Goal: Information Seeking & Learning: Check status

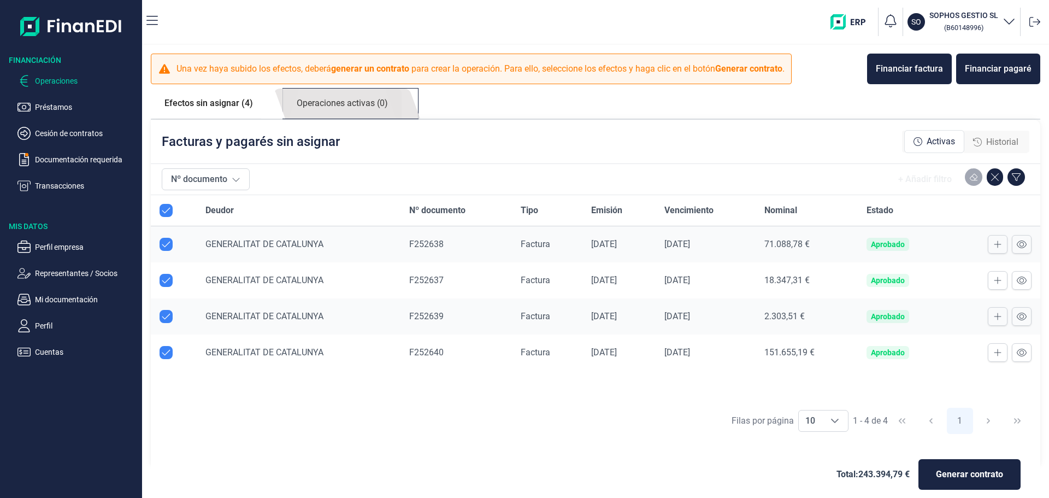
click at [346, 105] on link "Operaciones activas (0)" at bounding box center [342, 104] width 119 height 30
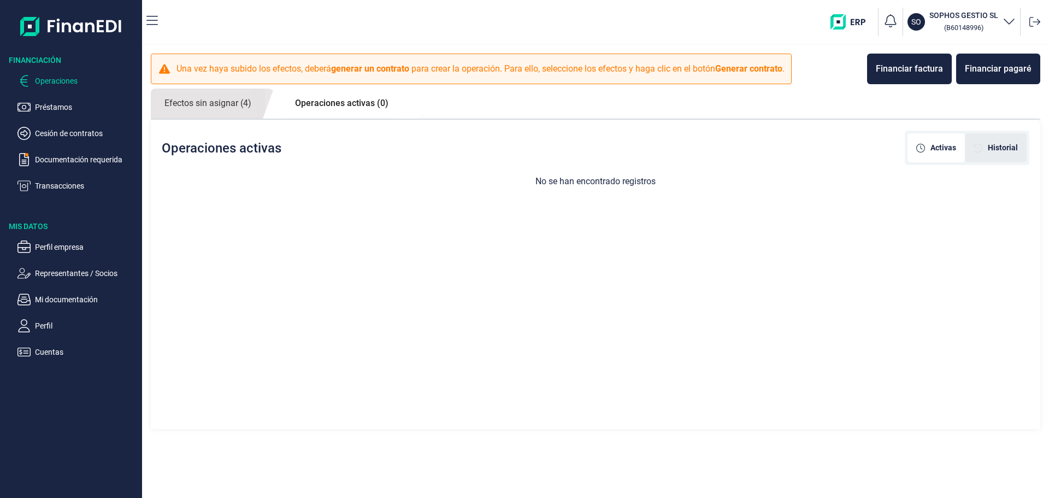
click at [1013, 146] on span "Historial" at bounding box center [1003, 147] width 30 height 11
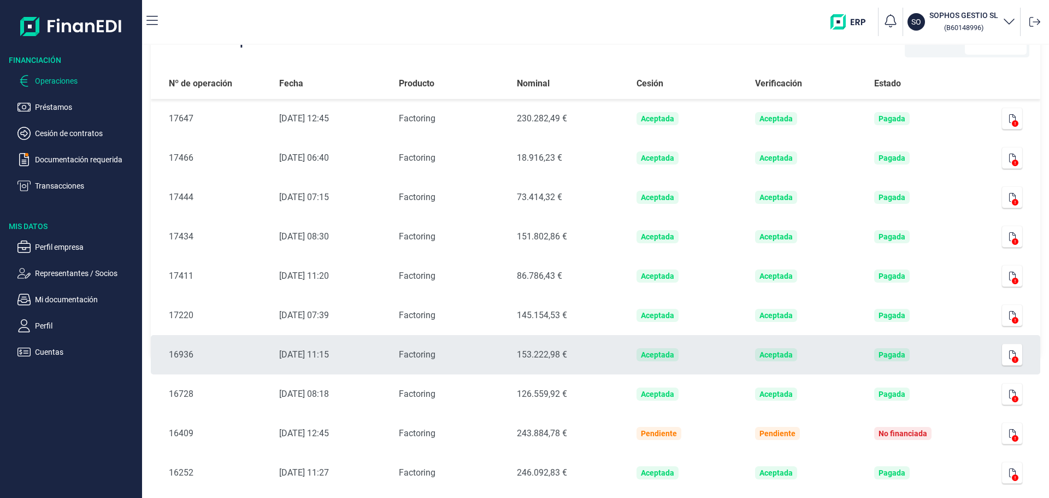
scroll to position [181, 0]
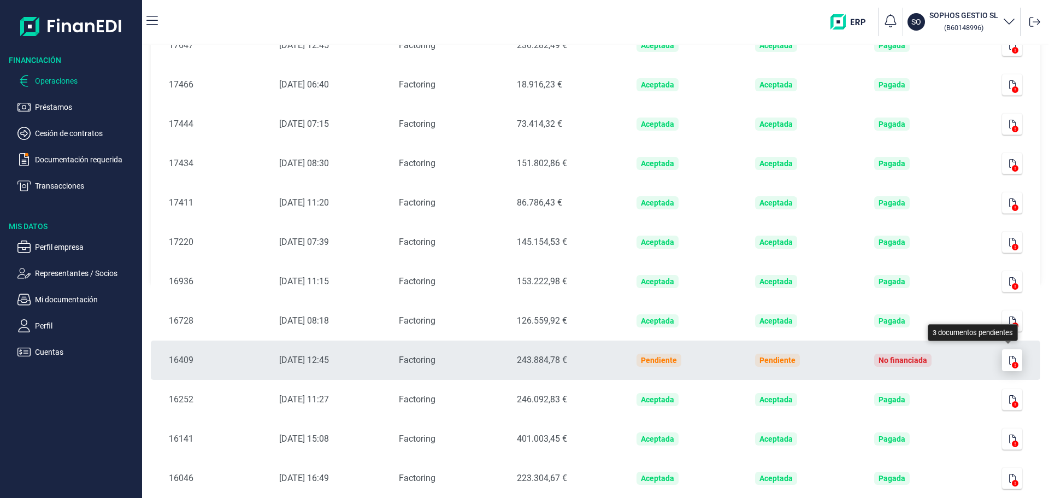
click at [1010, 361] on icon "button" at bounding box center [1013, 360] width 7 height 9
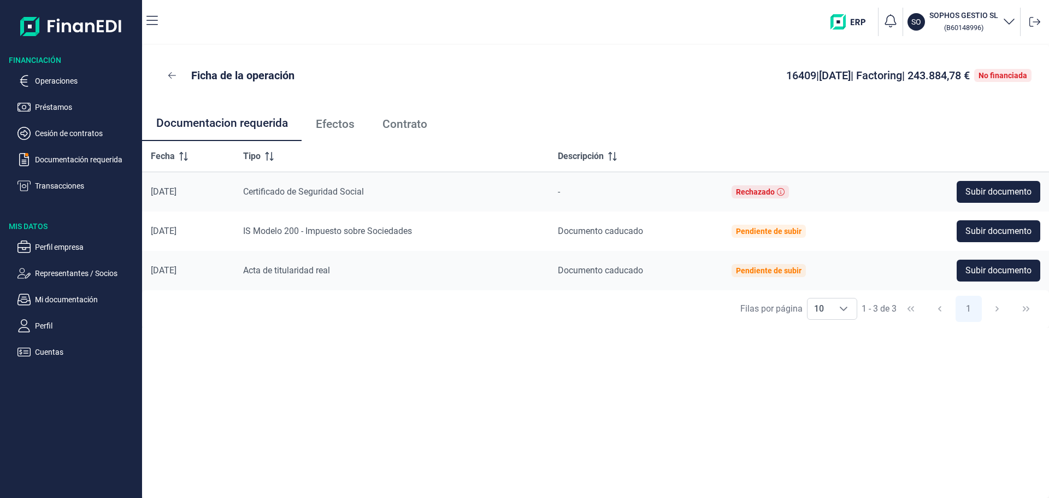
click at [401, 119] on span "Contrato" at bounding box center [405, 124] width 45 height 11
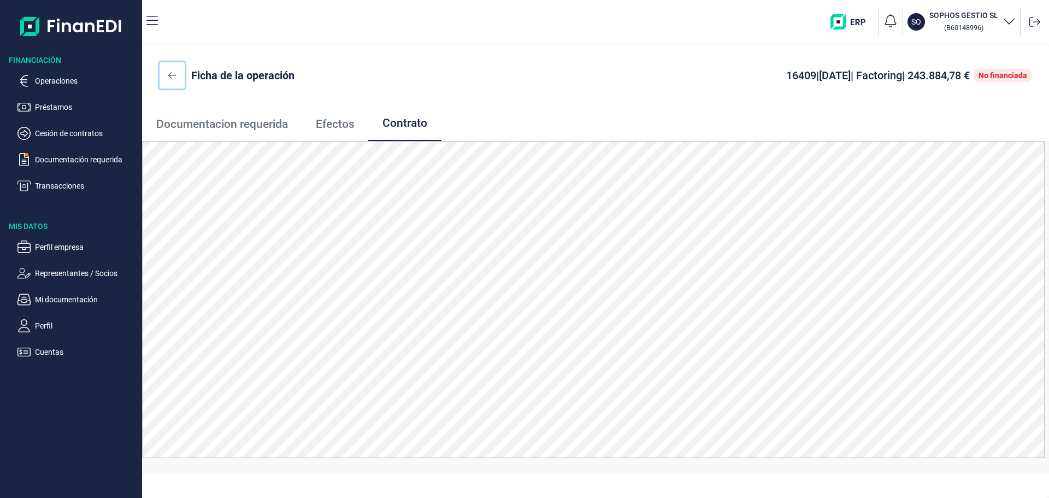
click at [168, 75] on icon at bounding box center [172, 75] width 8 height 9
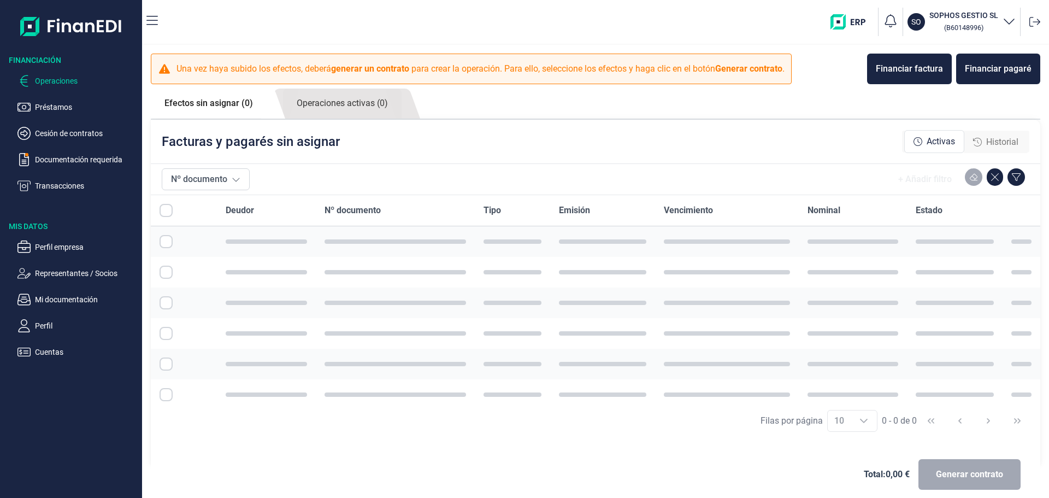
checkbox input "true"
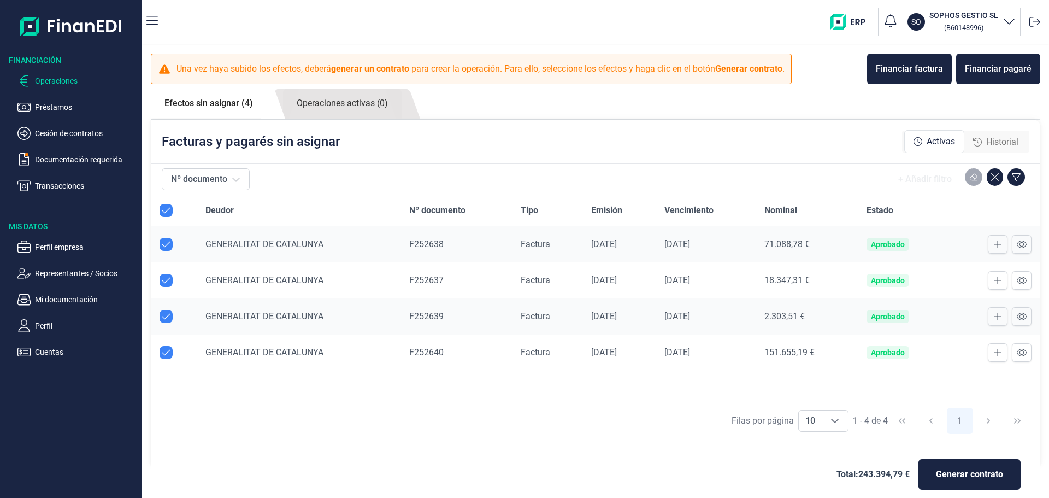
checkbox input "true"
click at [330, 107] on link "Operaciones activas (0)" at bounding box center [342, 104] width 119 height 30
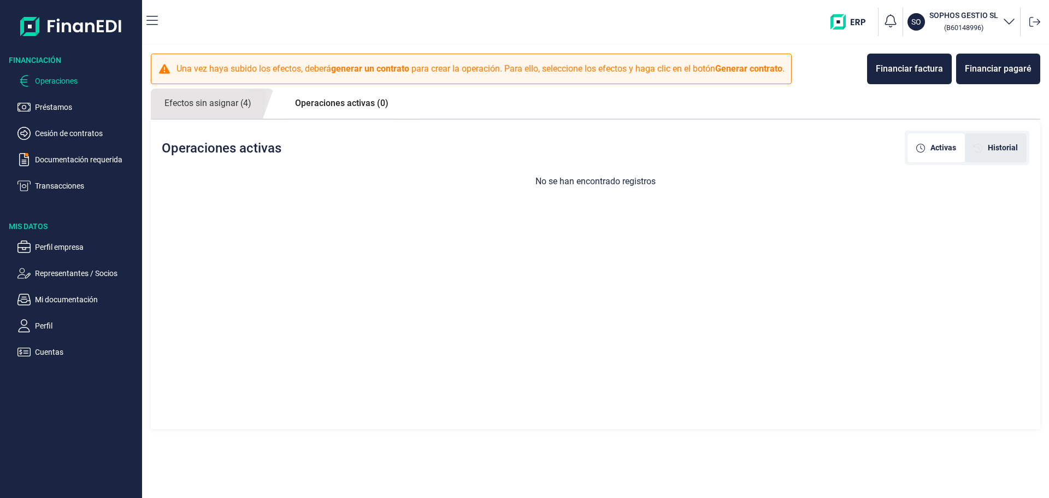
click at [1004, 154] on div "Historial" at bounding box center [996, 147] width 62 height 29
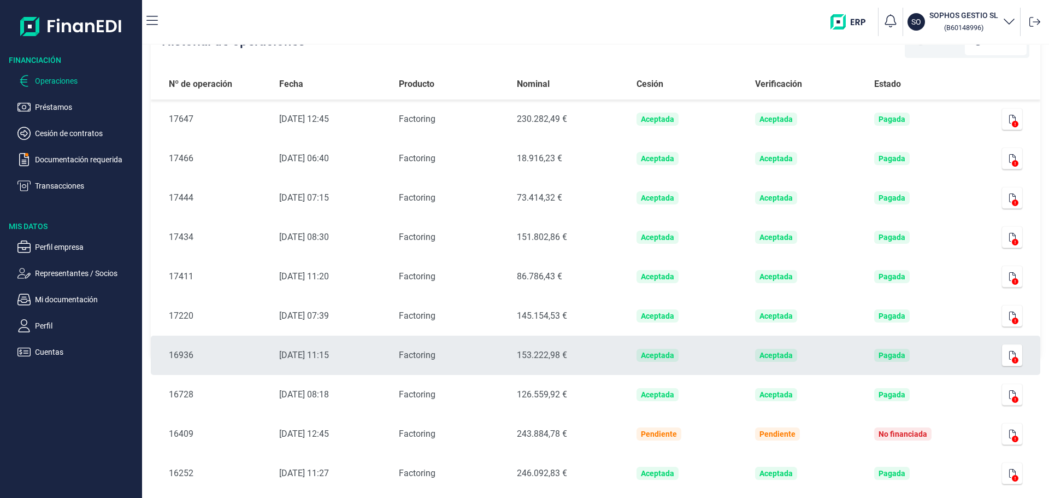
scroll to position [109, 0]
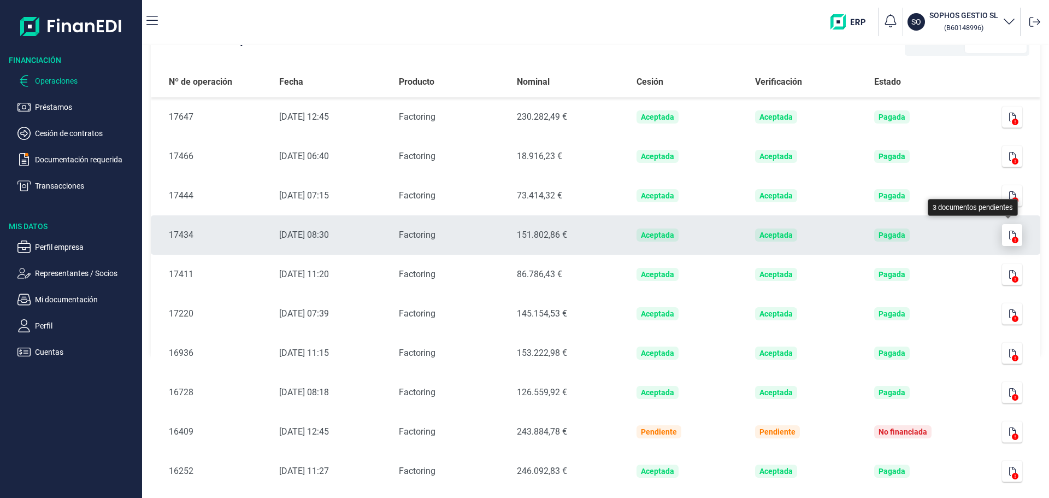
click at [1011, 233] on icon "button" at bounding box center [1013, 235] width 7 height 9
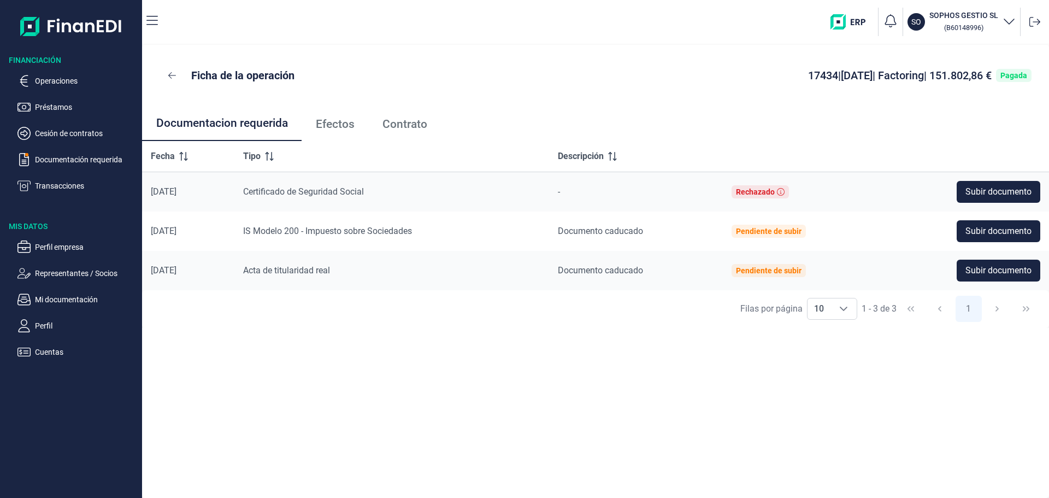
click at [408, 122] on span "Contrato" at bounding box center [405, 124] width 45 height 11
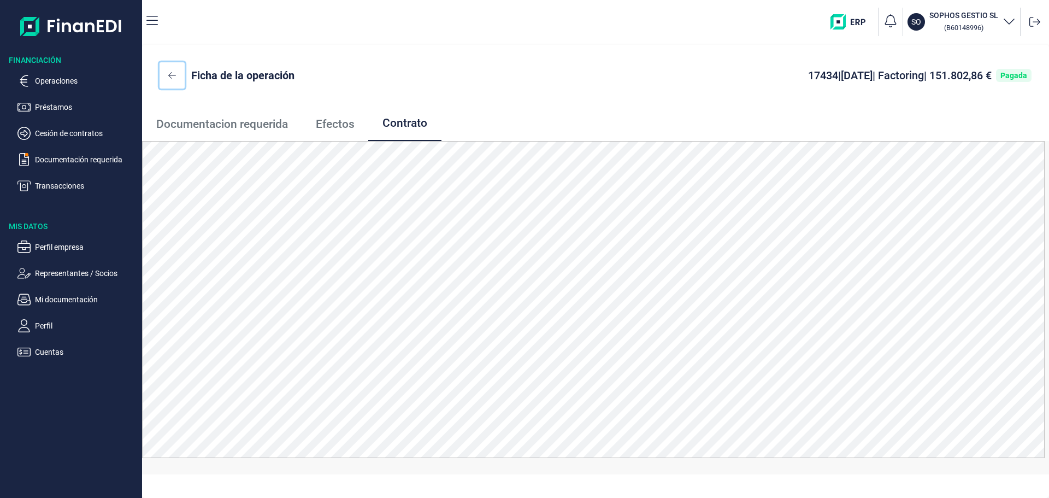
click at [172, 75] on icon at bounding box center [172, 75] width 8 height 9
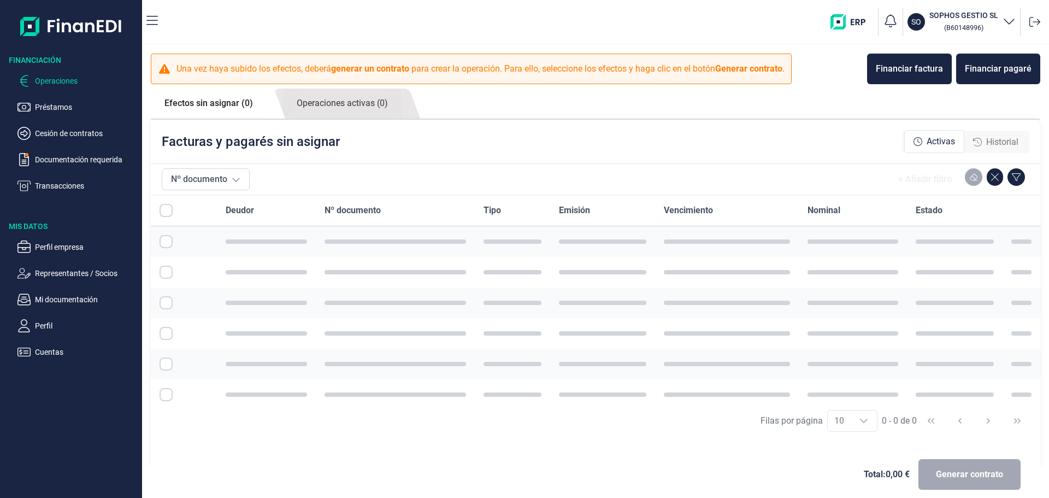
checkbox input "true"
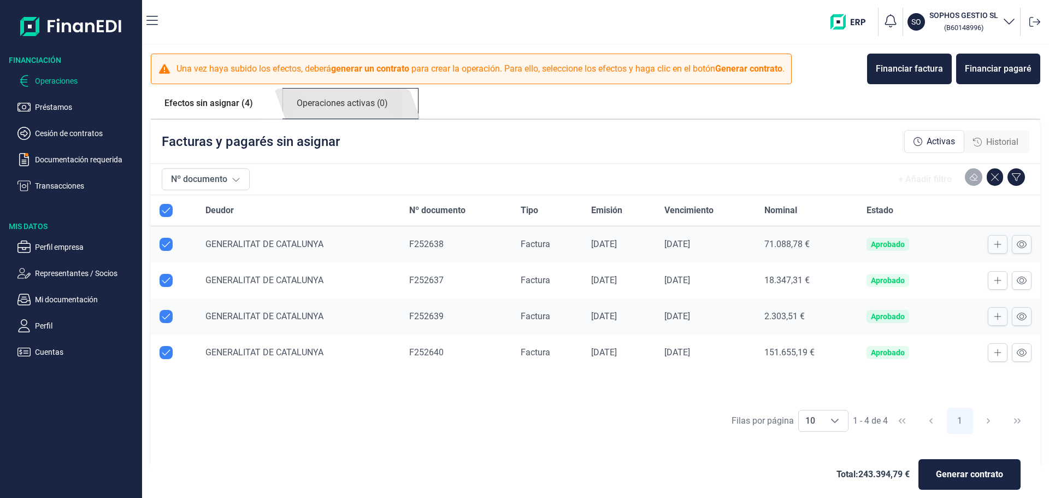
click at [378, 104] on link "Operaciones activas (0)" at bounding box center [342, 104] width 119 height 30
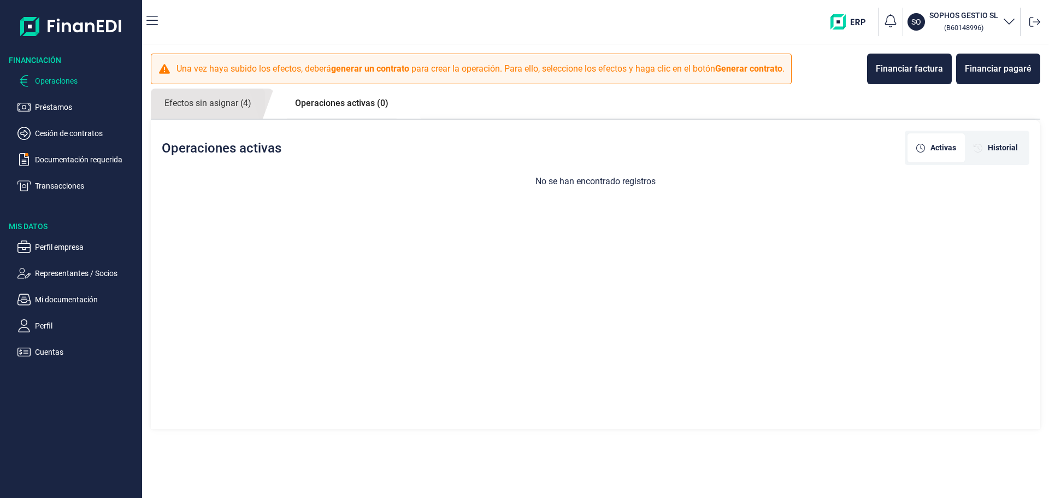
drag, startPoint x: 1014, startPoint y: 151, endPoint x: 998, endPoint y: 165, distance: 20.9
click at [1011, 151] on span "Historial" at bounding box center [1003, 147] width 30 height 11
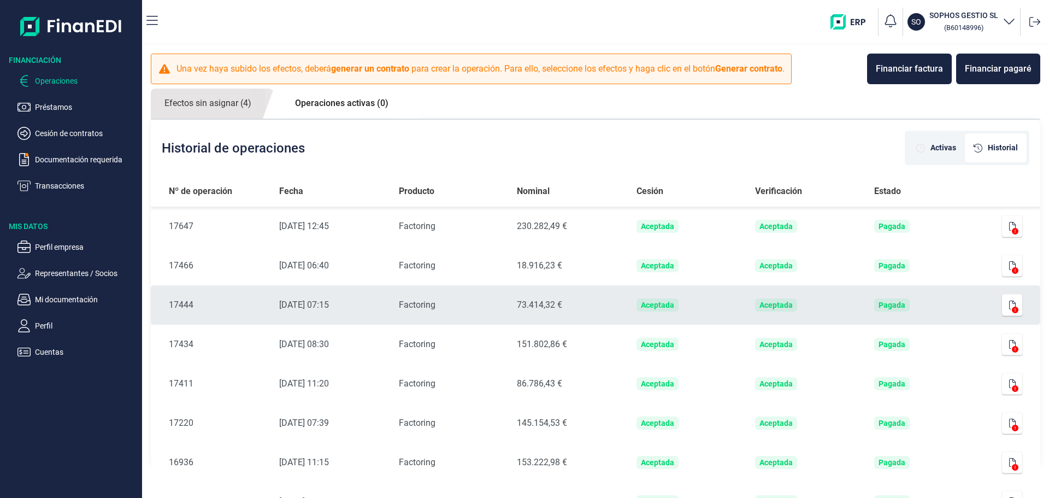
click at [1012, 308] on icon at bounding box center [1015, 310] width 7 height 7
click at [1010, 306] on icon "button" at bounding box center [1013, 305] width 7 height 9
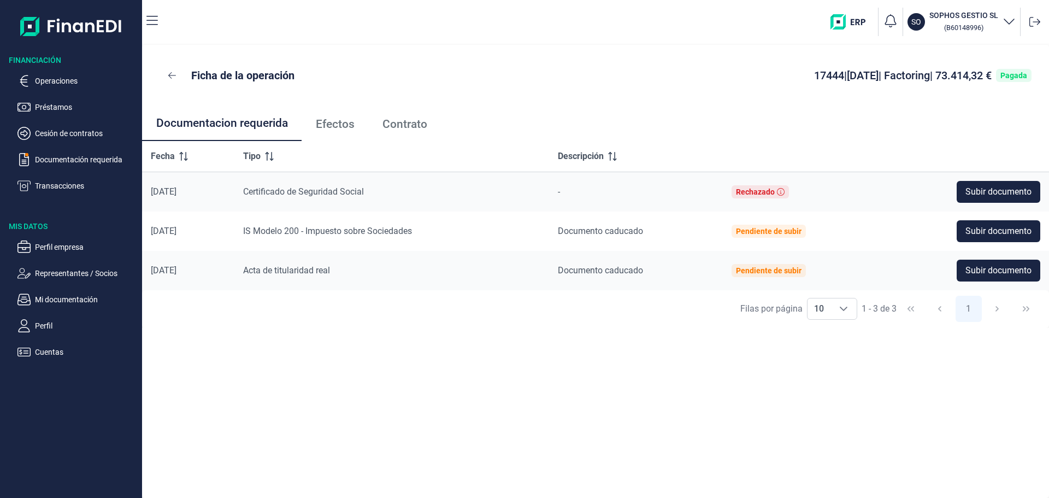
click at [404, 125] on span "Contrato" at bounding box center [405, 124] width 45 height 11
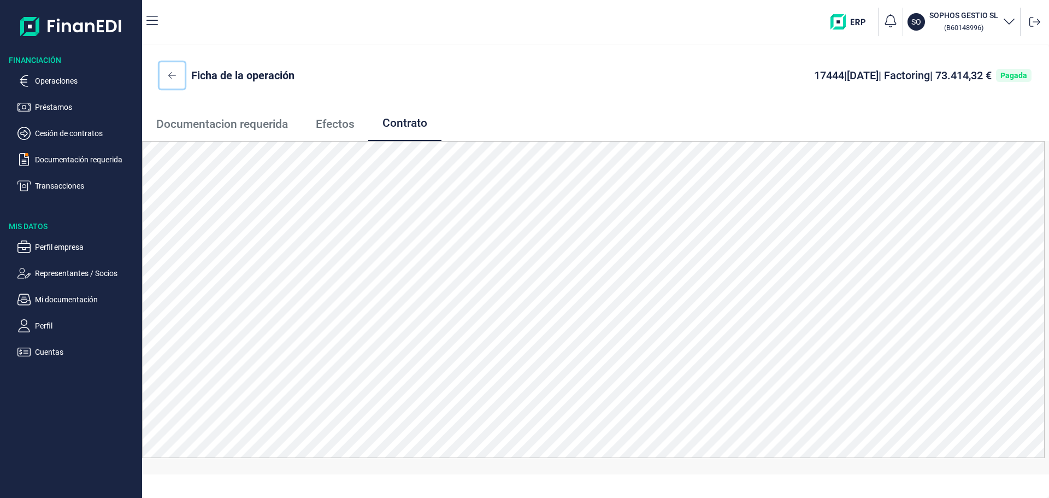
click at [172, 74] on icon at bounding box center [172, 75] width 8 height 9
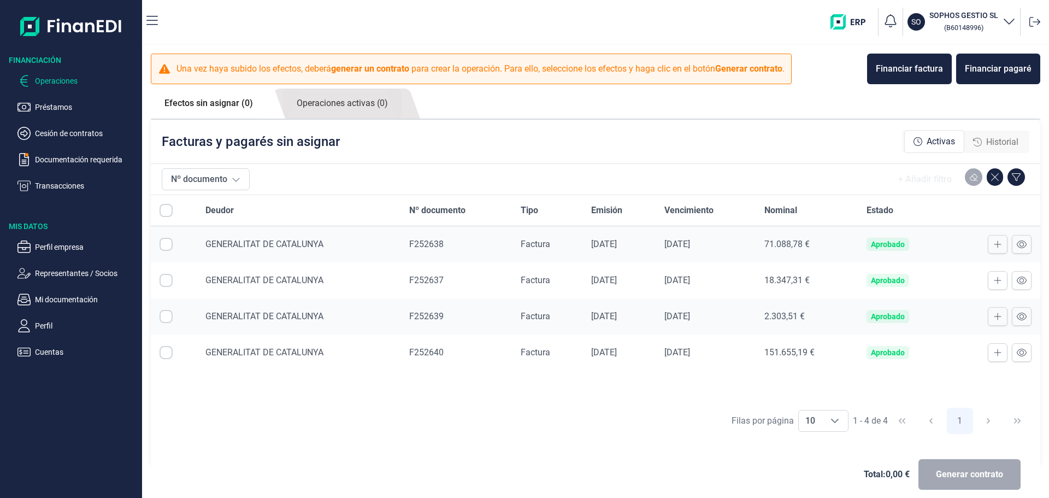
checkbox input "true"
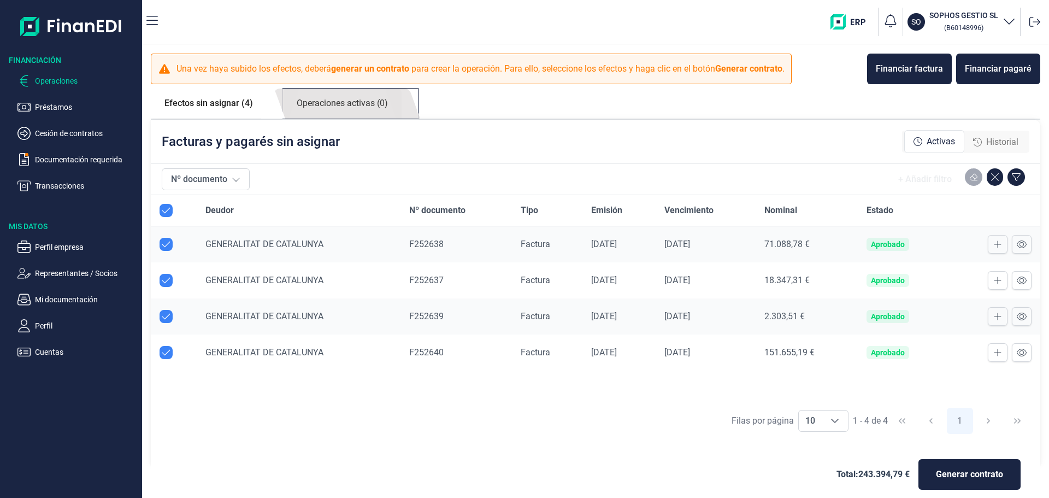
click at [380, 106] on link "Operaciones activas (0)" at bounding box center [342, 104] width 119 height 30
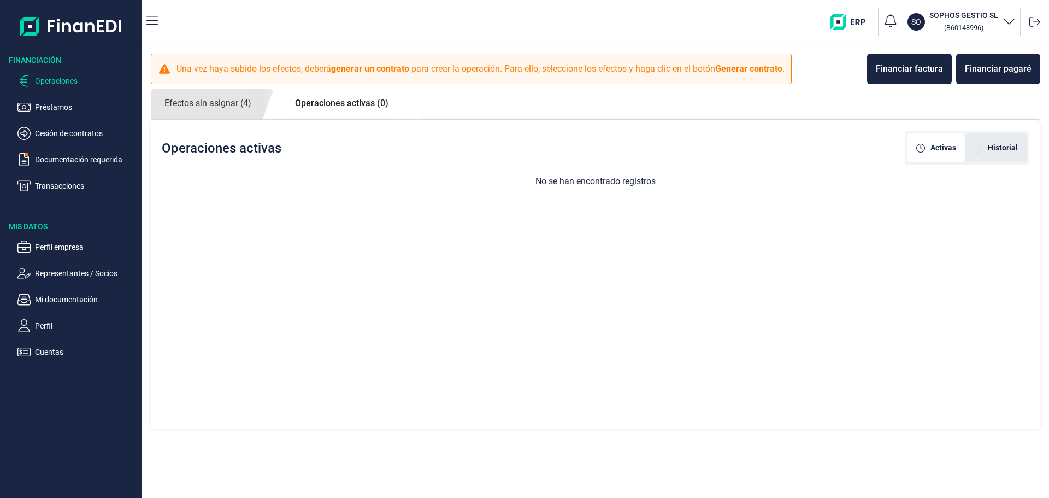
click at [1012, 151] on span "Historial" at bounding box center [1003, 147] width 30 height 11
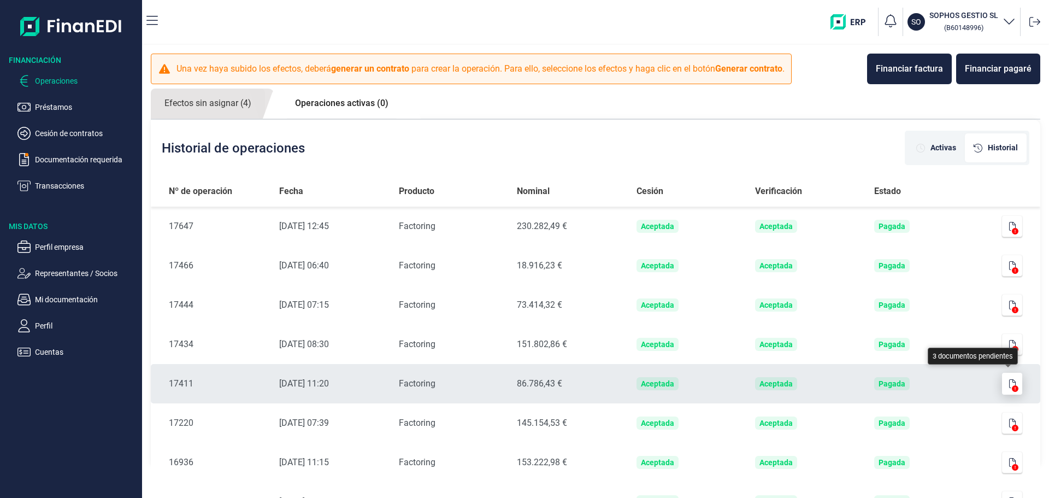
click at [1011, 384] on icon "button" at bounding box center [1013, 383] width 7 height 9
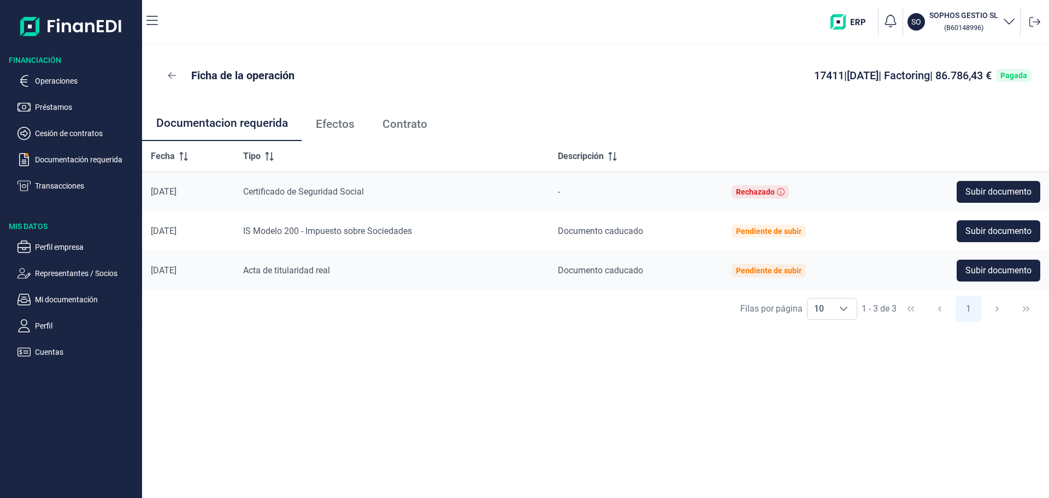
click at [406, 129] on span "Contrato" at bounding box center [405, 124] width 45 height 11
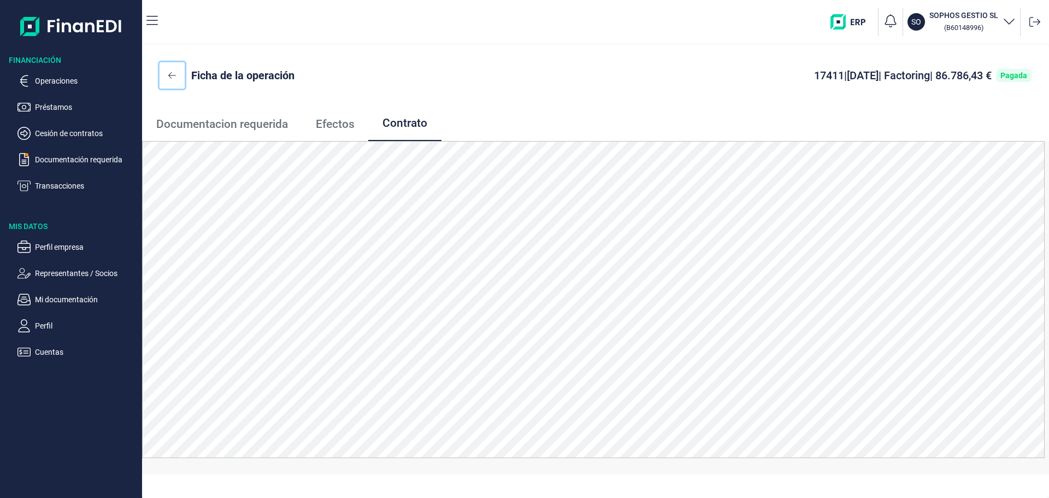
click at [171, 74] on icon at bounding box center [172, 75] width 8 height 9
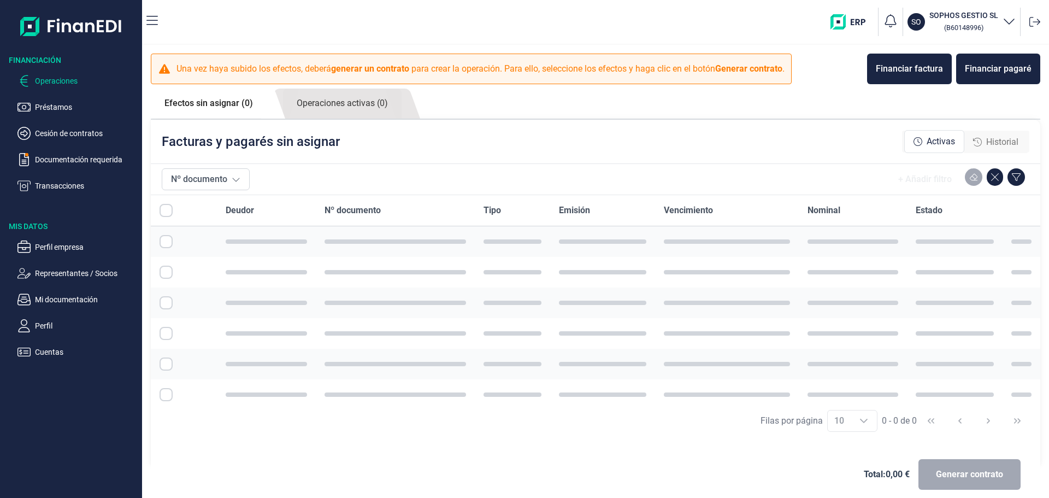
checkbox input "true"
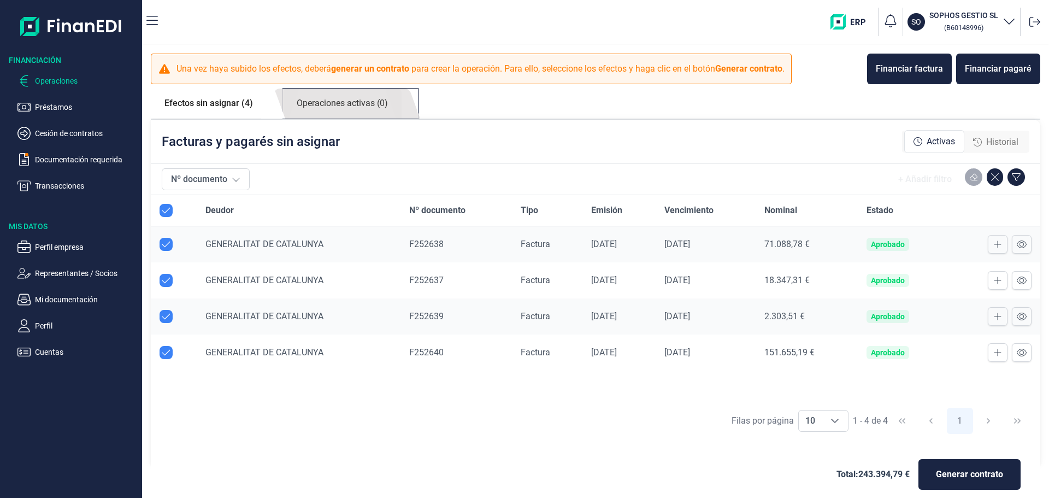
click at [374, 101] on link "Operaciones activas (0)" at bounding box center [342, 104] width 119 height 30
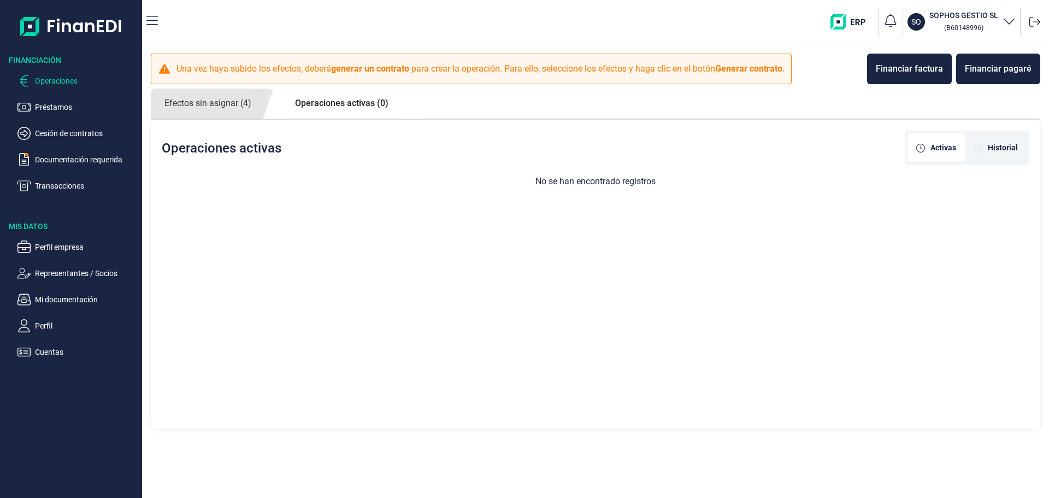
drag, startPoint x: 1004, startPoint y: 149, endPoint x: 983, endPoint y: 167, distance: 27.5
click at [1003, 149] on span "Historial" at bounding box center [1003, 147] width 30 height 11
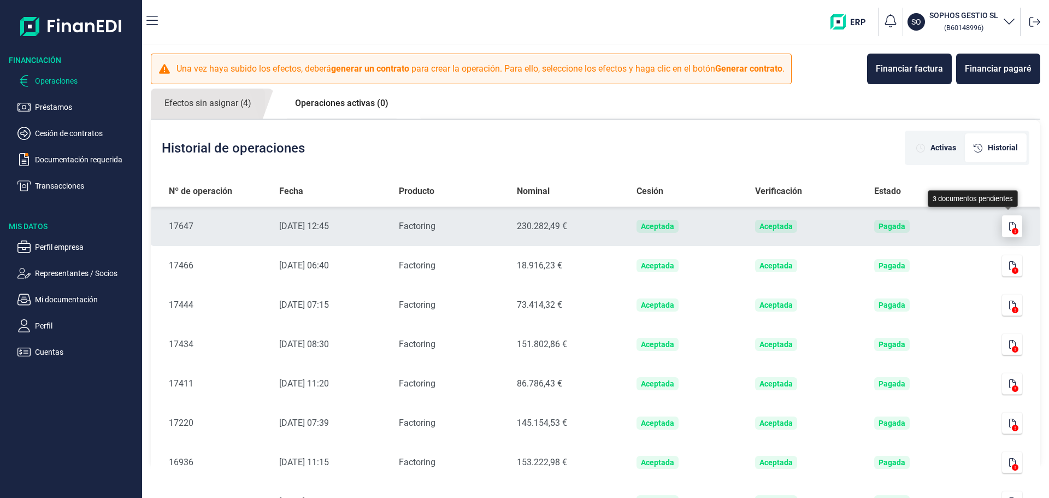
click at [1010, 226] on icon "button" at bounding box center [1013, 226] width 7 height 9
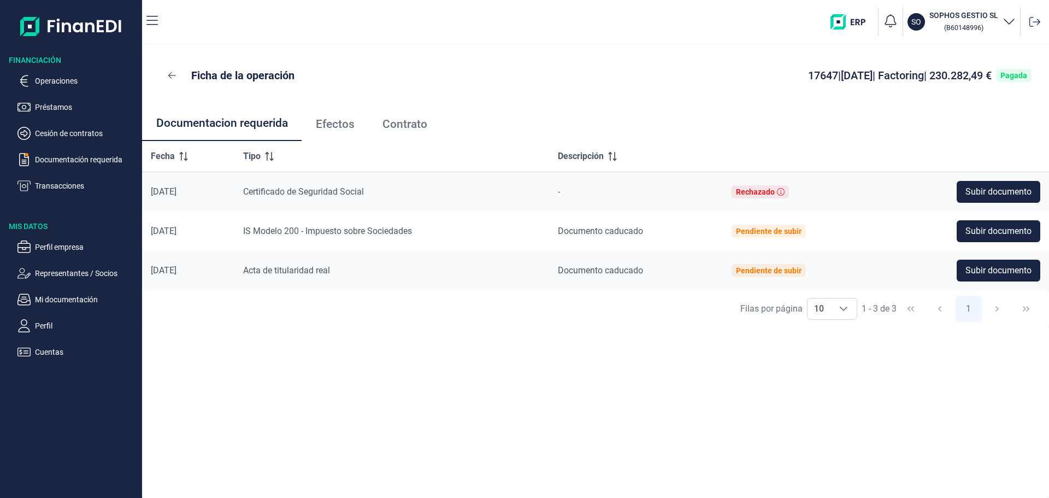
click at [396, 123] on span "Contrato" at bounding box center [405, 124] width 45 height 11
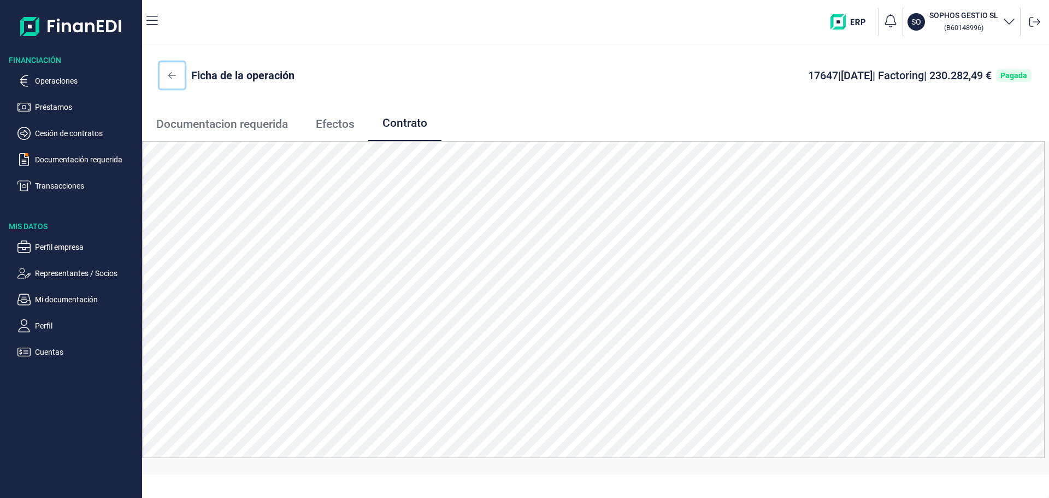
click at [173, 77] on icon at bounding box center [172, 75] width 8 height 9
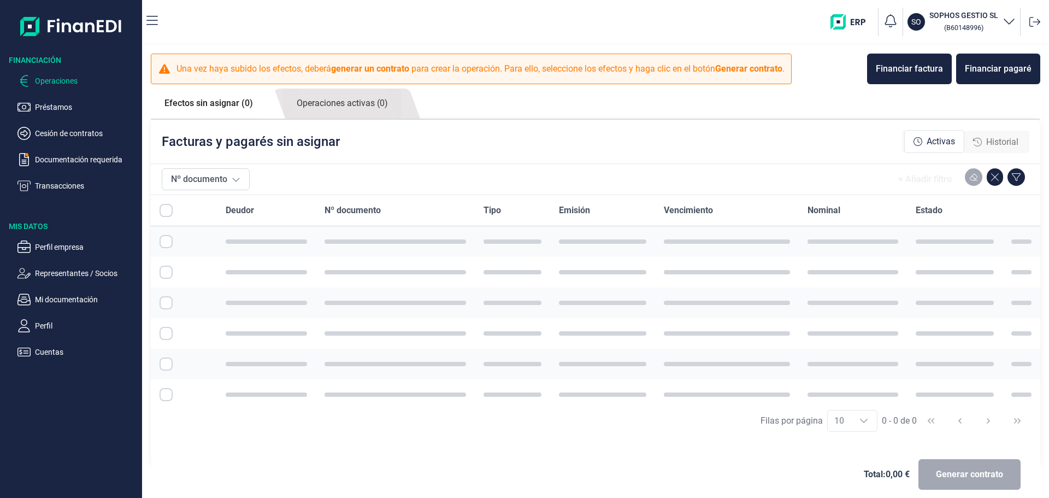
checkbox input "true"
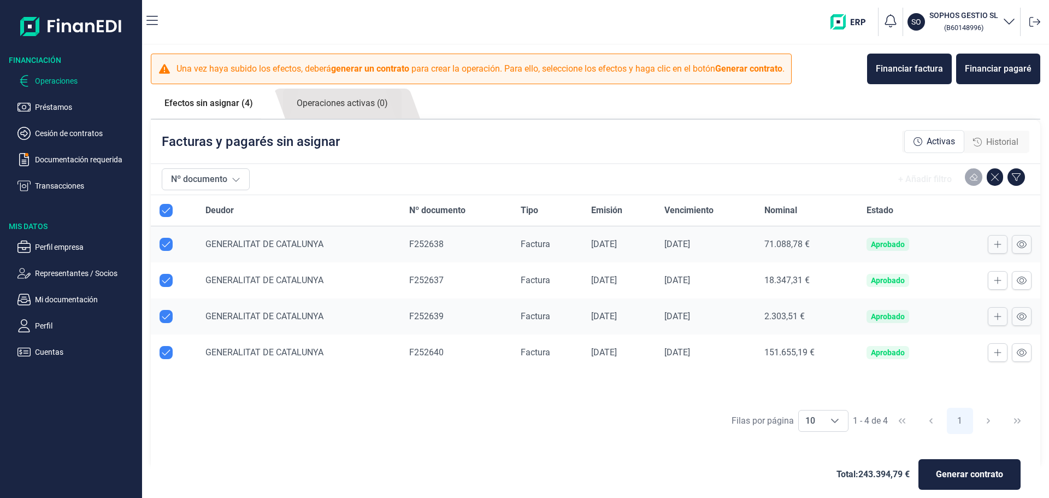
click at [1001, 143] on span "Historial" at bounding box center [1003, 142] width 32 height 13
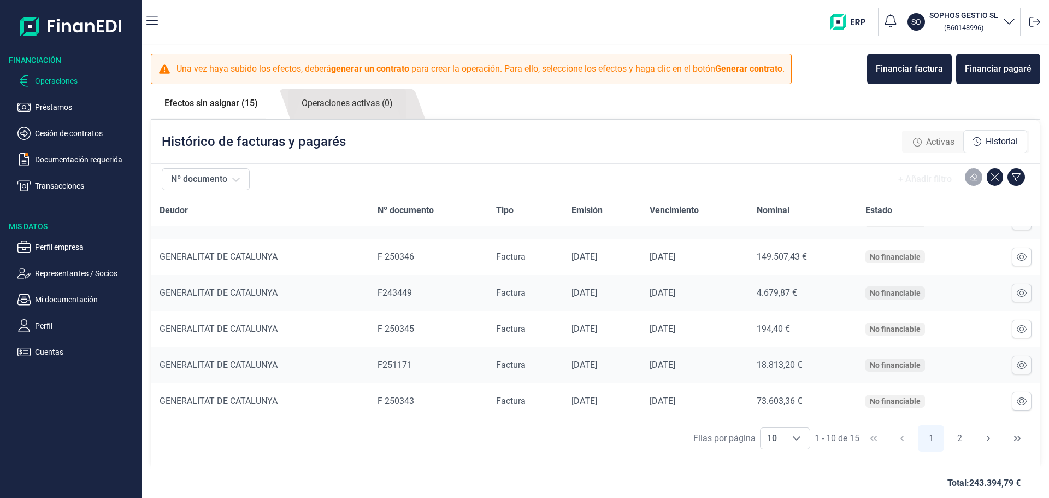
scroll to position [11, 0]
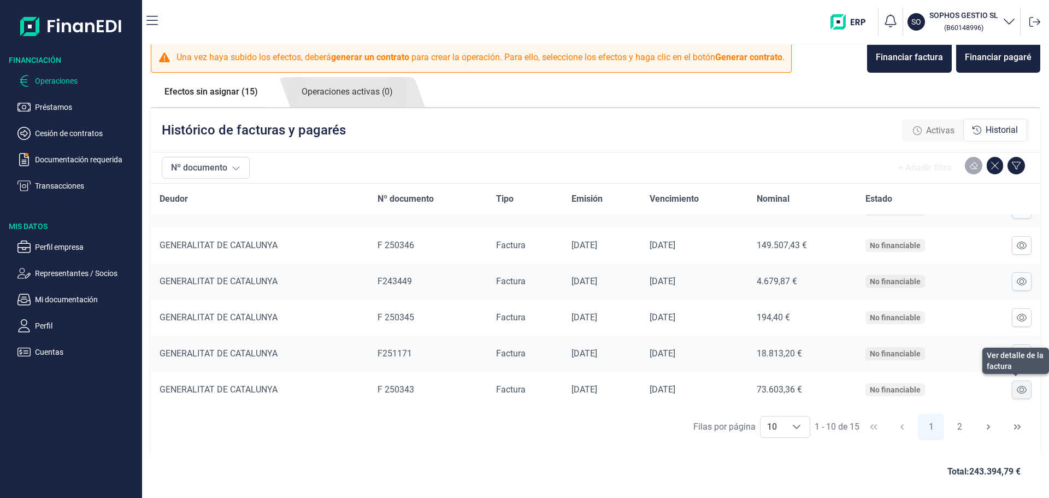
click at [1017, 390] on icon at bounding box center [1022, 389] width 10 height 9
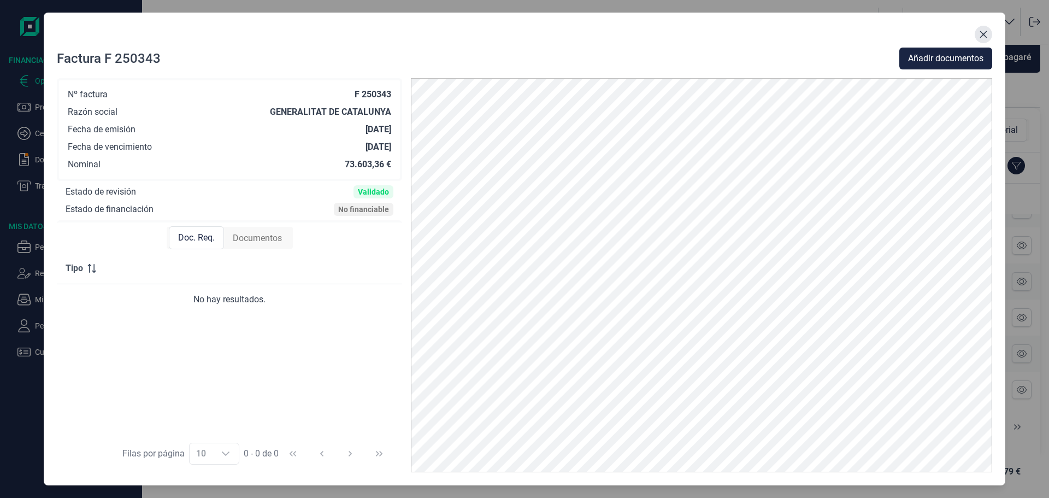
click at [988, 34] on icon "Close" at bounding box center [983, 34] width 9 height 9
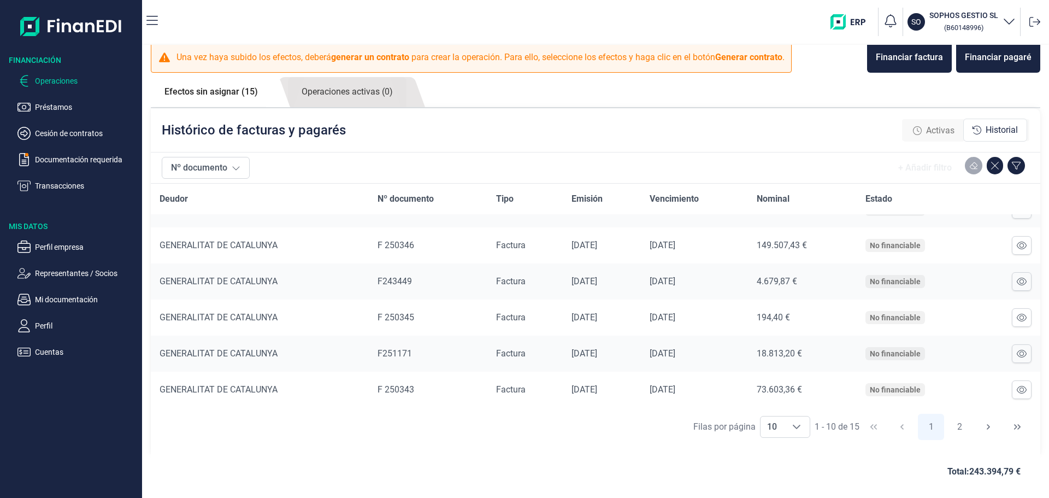
click at [222, 91] on link "Efectos sin asignar (15)" at bounding box center [211, 92] width 121 height 30
click at [222, 92] on link "Efectos sin asignar (15)" at bounding box center [211, 92] width 121 height 30
click at [926, 130] on span "Activas" at bounding box center [940, 130] width 28 height 13
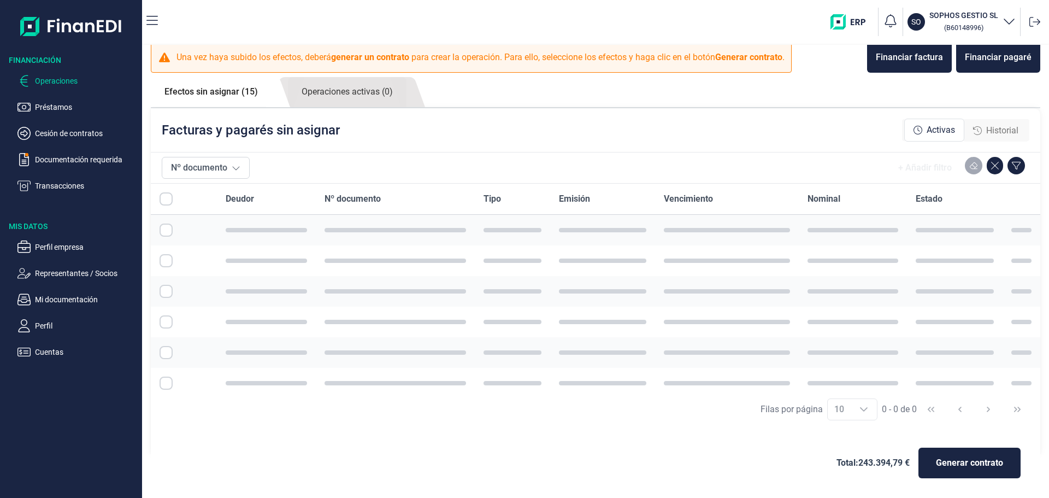
checkbox input "true"
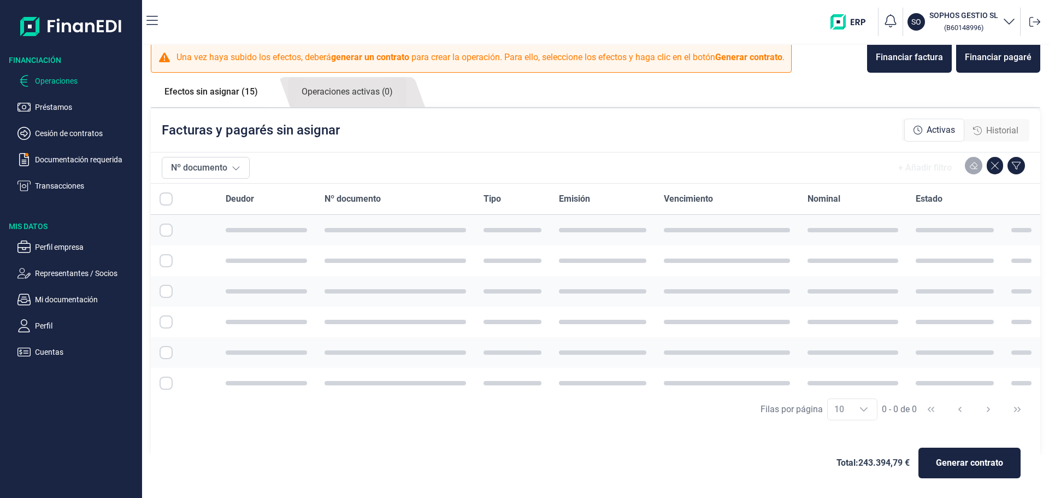
scroll to position [0, 0]
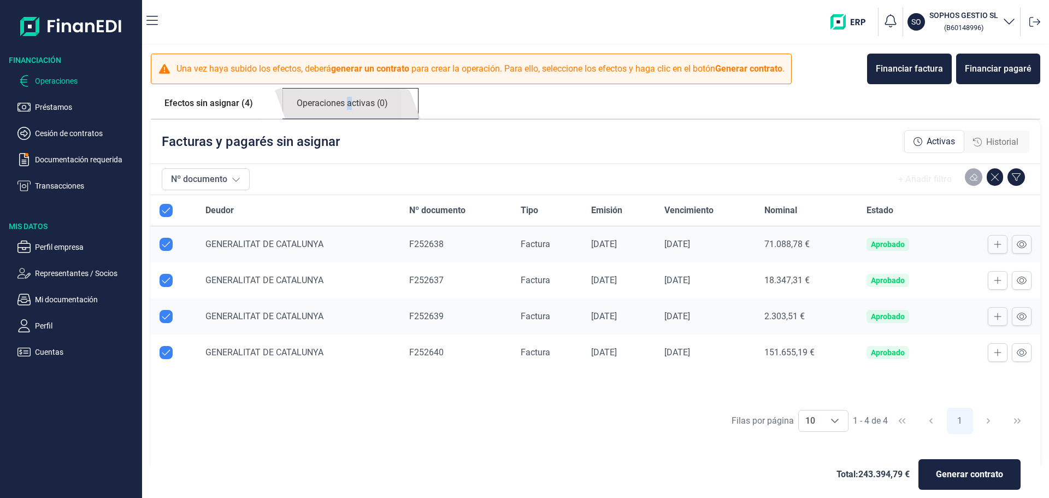
click at [350, 101] on link "Operaciones activas (0)" at bounding box center [342, 104] width 119 height 30
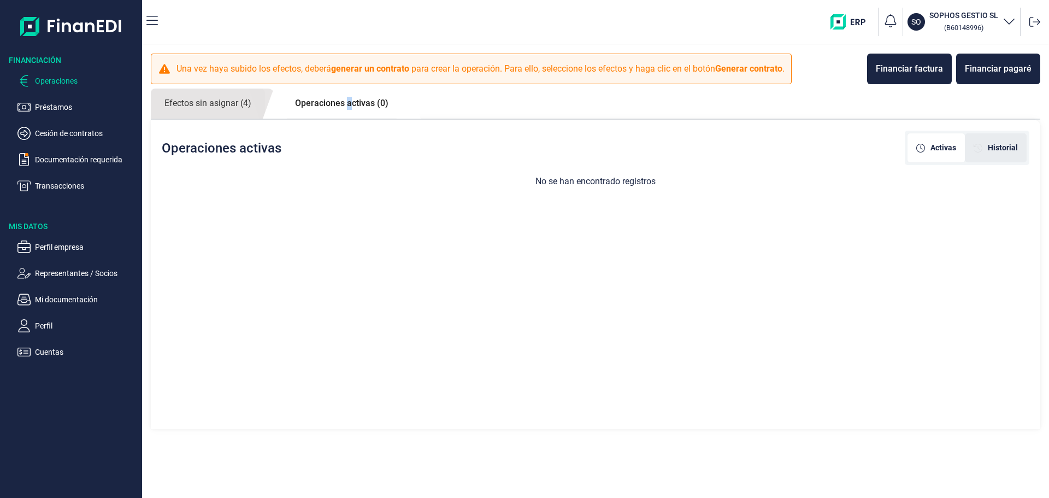
drag, startPoint x: 1013, startPoint y: 146, endPoint x: 1006, endPoint y: 146, distance: 7.1
click at [1012, 146] on span "Historial" at bounding box center [1003, 147] width 30 height 11
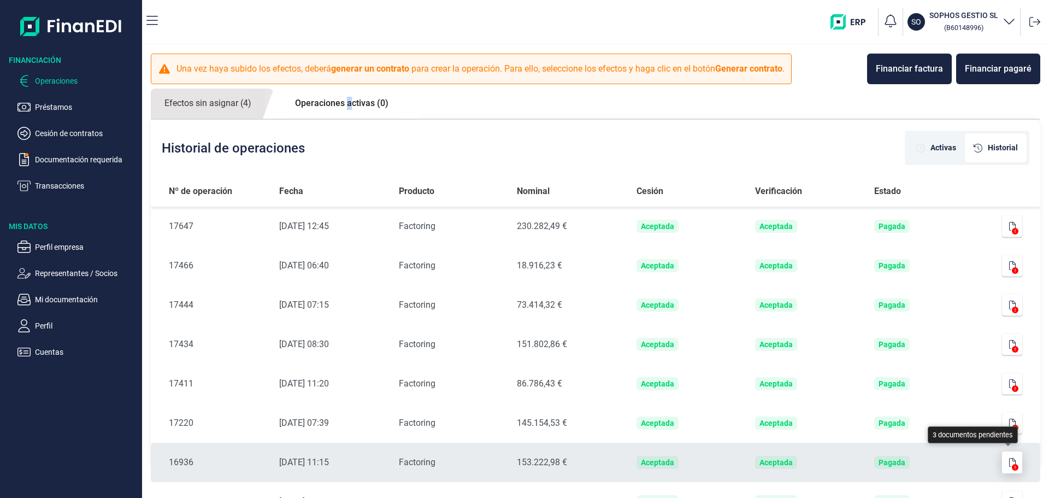
click at [1010, 465] on icon "button" at bounding box center [1013, 462] width 7 height 9
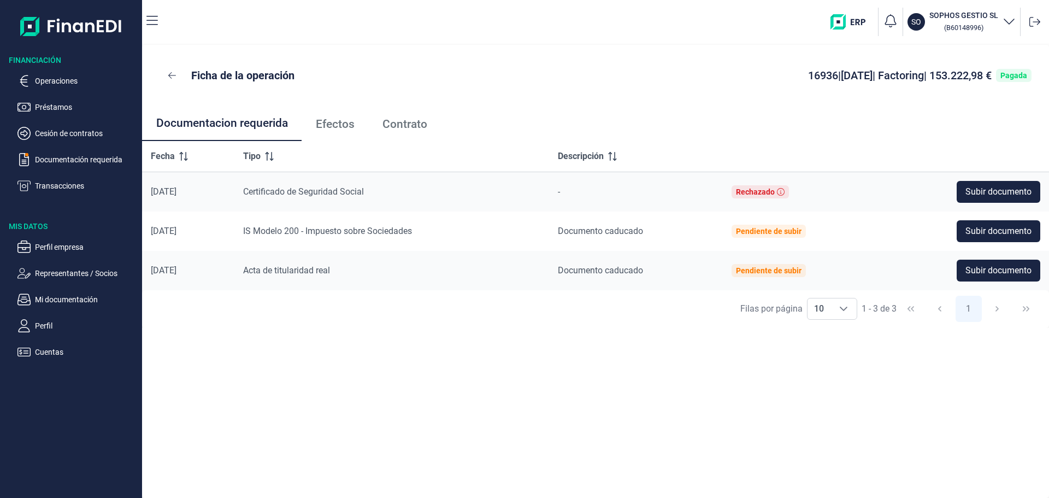
click at [413, 119] on span "Contrato" at bounding box center [405, 124] width 45 height 11
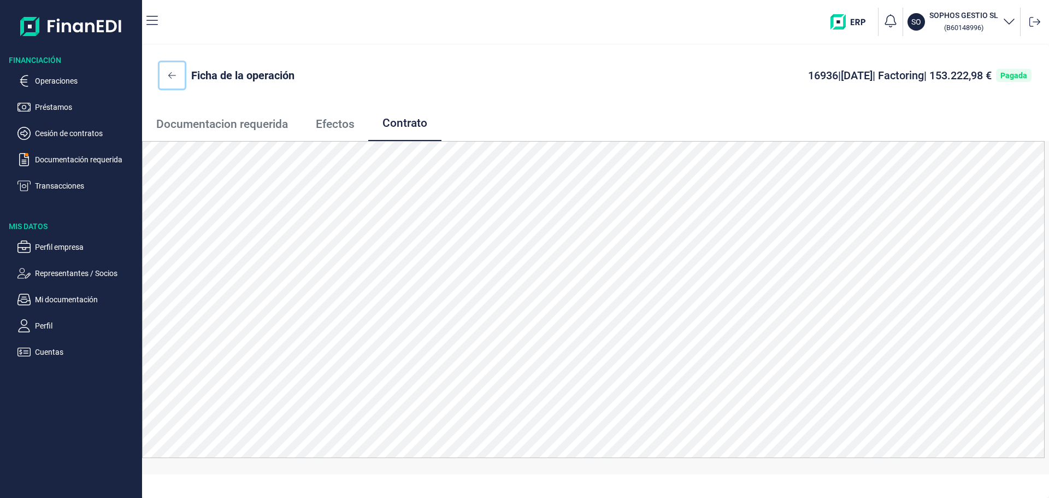
click at [173, 76] on icon at bounding box center [172, 75] width 8 height 9
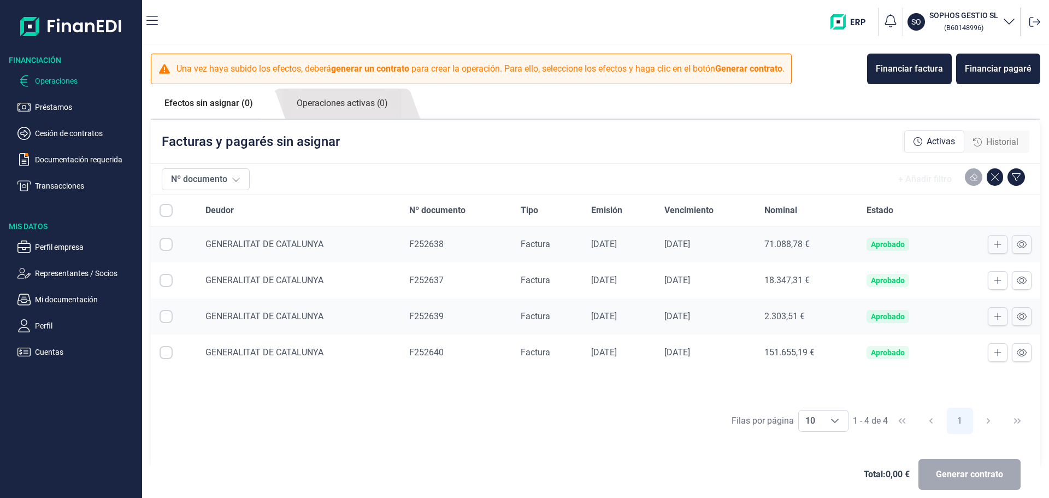
checkbox input "true"
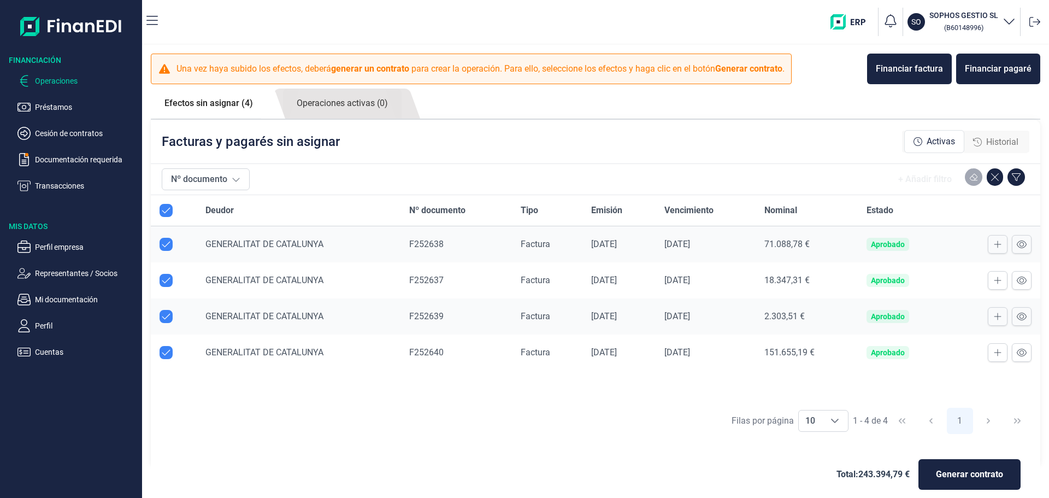
click at [1006, 145] on span "Historial" at bounding box center [1003, 142] width 32 height 13
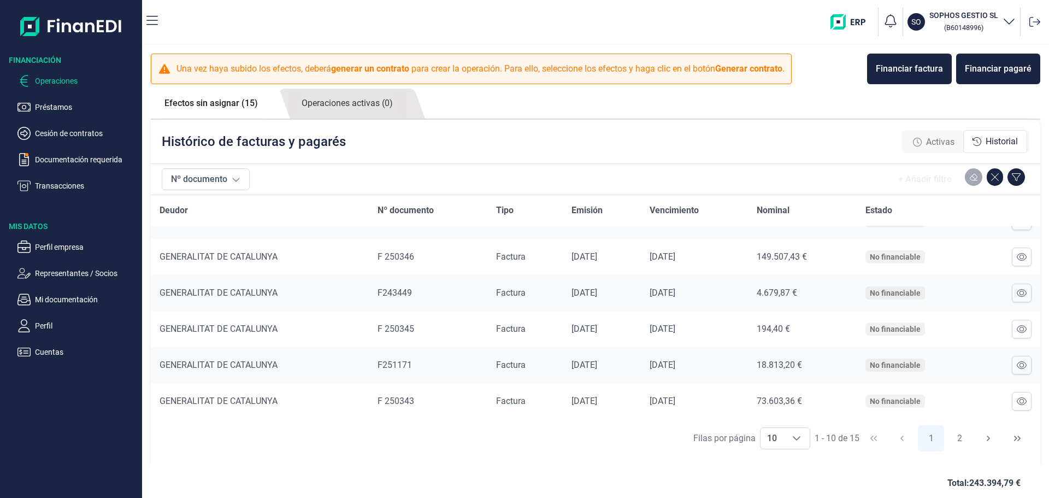
scroll to position [11, 0]
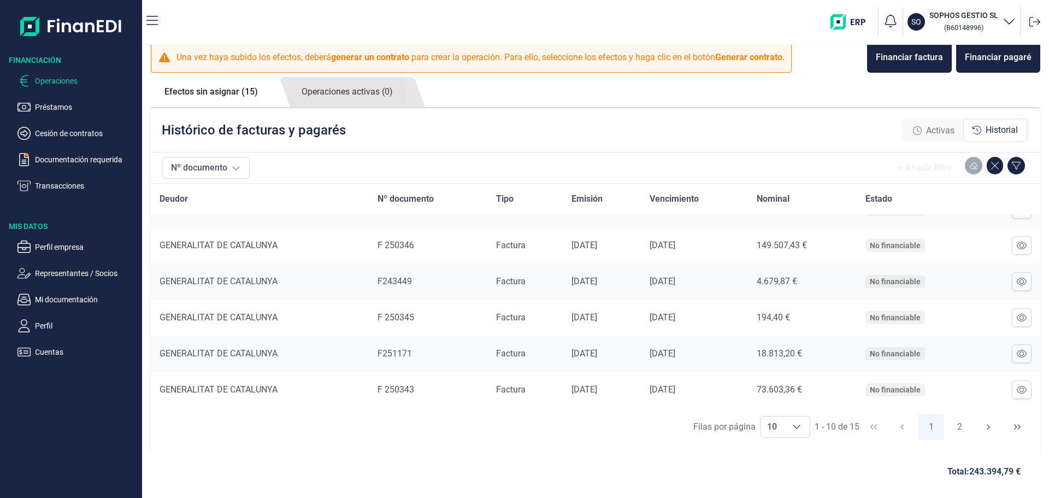
click at [207, 92] on link "Efectos sin asignar (15)" at bounding box center [211, 92] width 121 height 30
click at [217, 93] on link "Efectos sin asignar (15)" at bounding box center [211, 92] width 121 height 30
click at [930, 130] on span "Activas" at bounding box center [940, 130] width 28 height 13
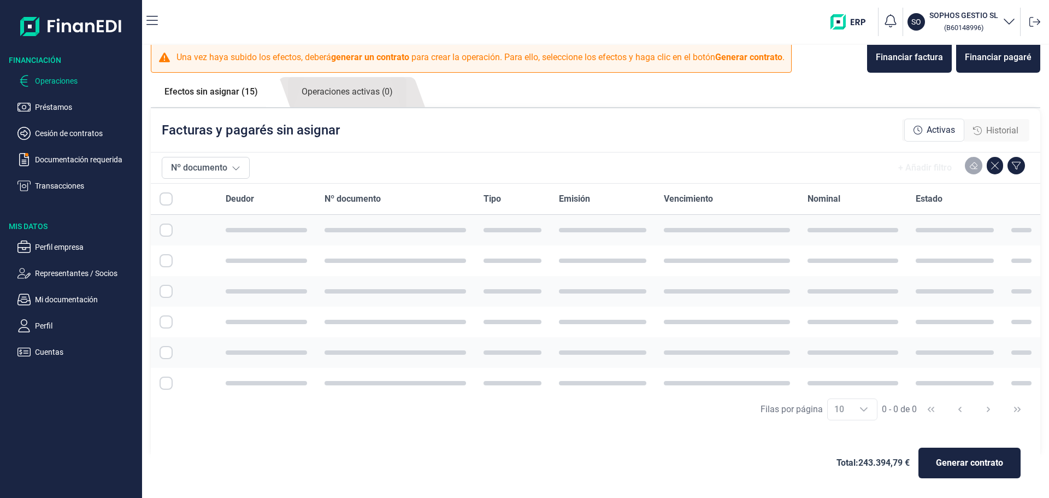
checkbox input "true"
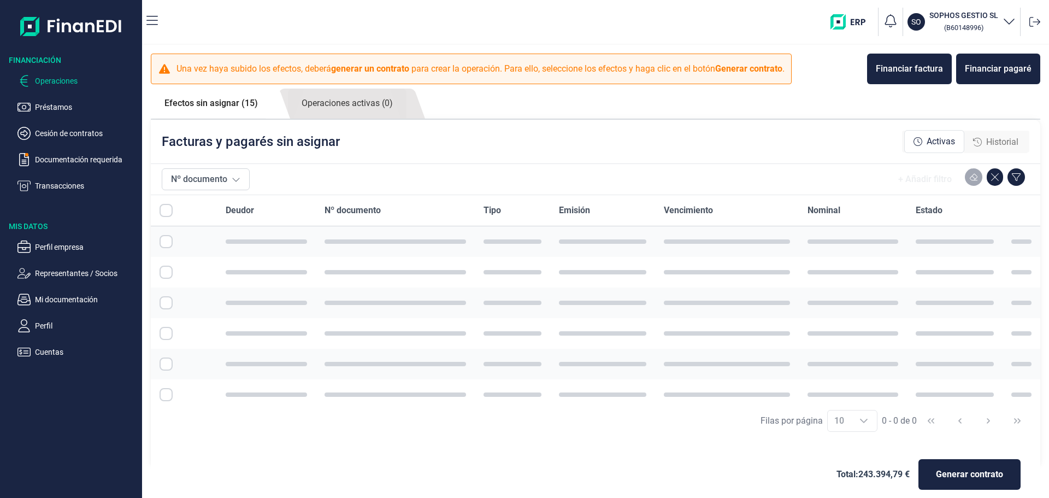
checkbox input "true"
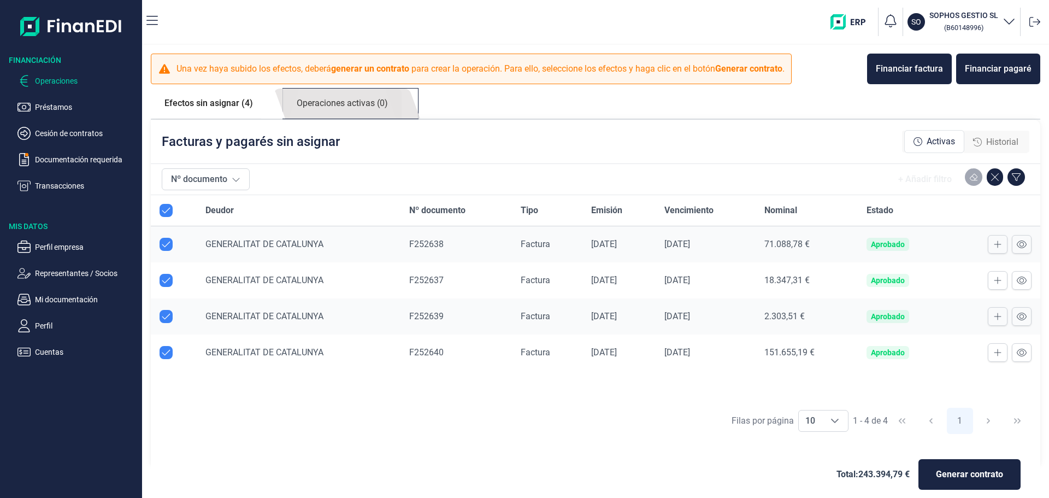
click at [328, 101] on link "Operaciones activas (0)" at bounding box center [342, 104] width 119 height 30
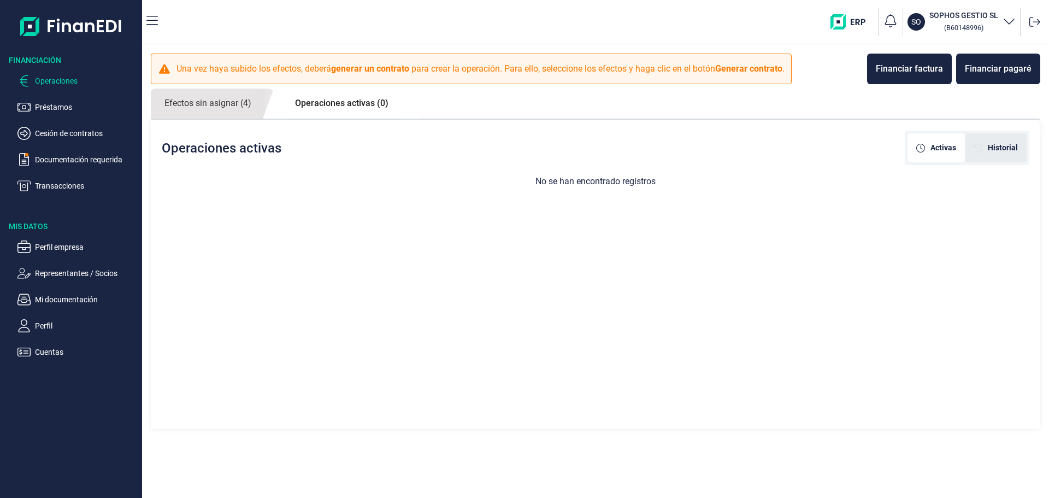
drag, startPoint x: 1013, startPoint y: 147, endPoint x: 999, endPoint y: 159, distance: 18.7
click at [1012, 148] on span "Historial" at bounding box center [1003, 147] width 30 height 11
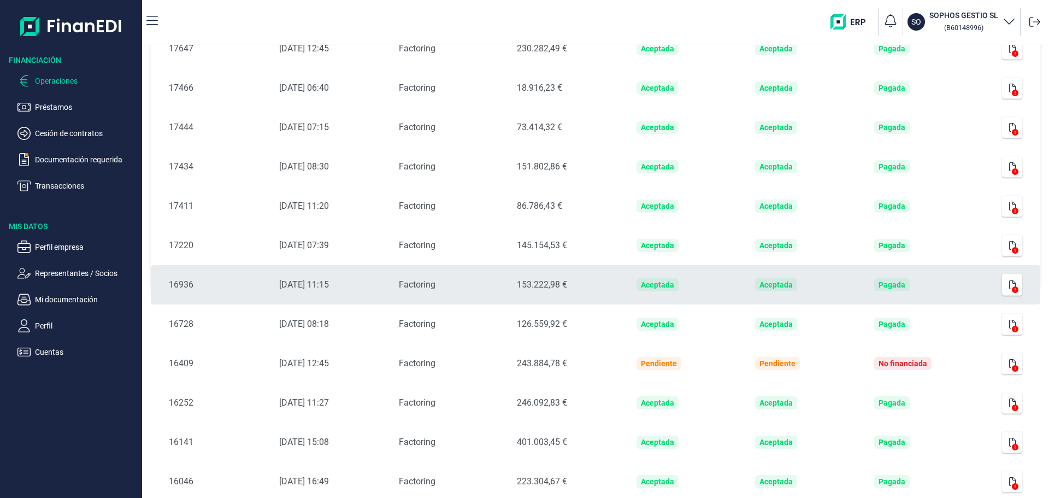
scroll to position [181, 0]
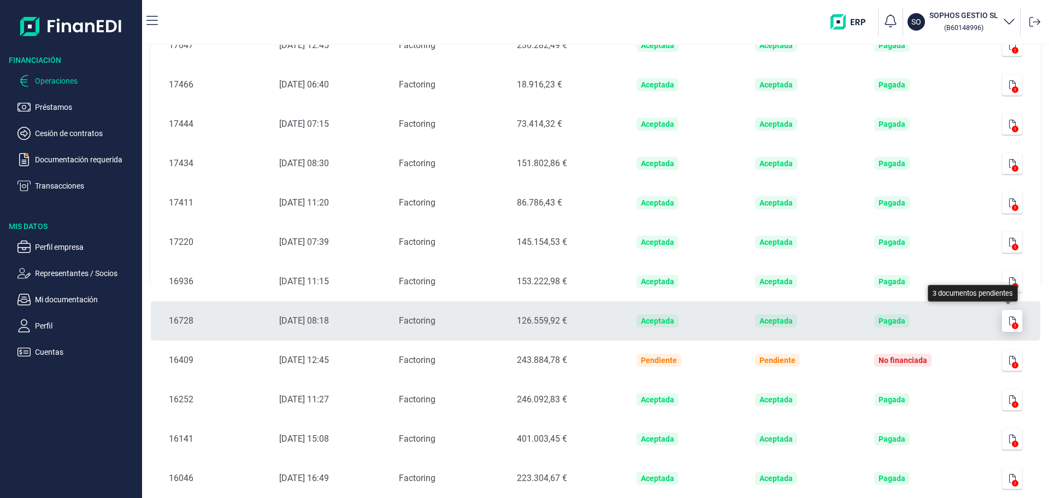
click at [1010, 319] on icon "button" at bounding box center [1013, 320] width 7 height 9
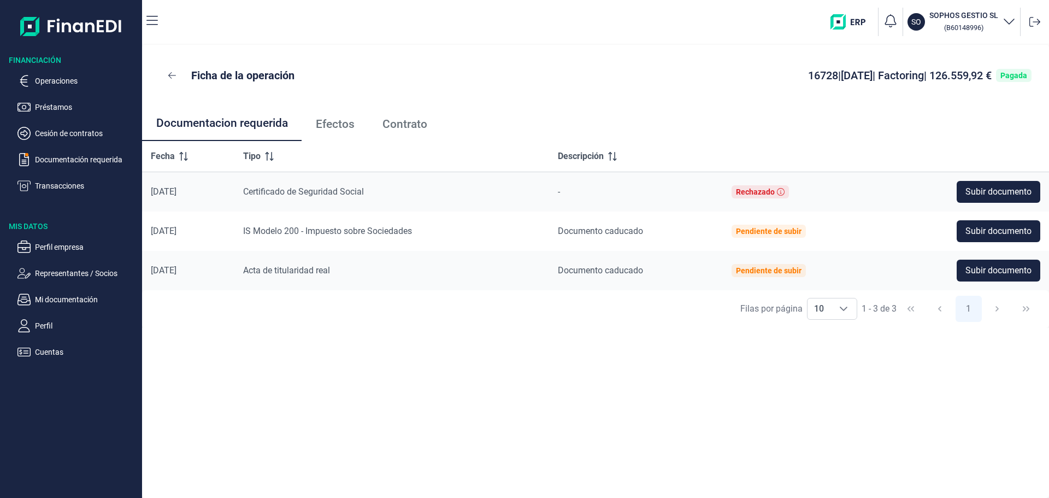
click at [390, 122] on span "Contrato" at bounding box center [405, 124] width 45 height 11
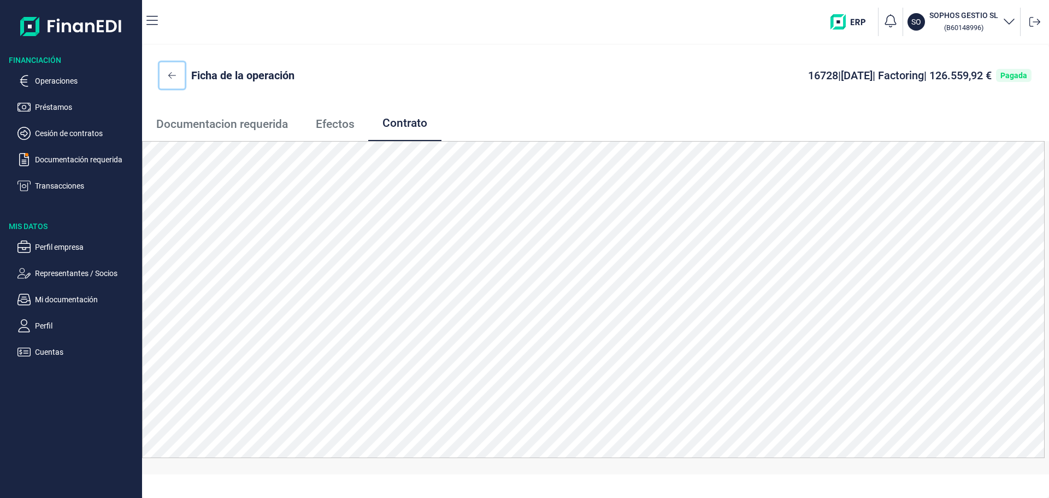
click at [174, 73] on icon at bounding box center [172, 75] width 8 height 9
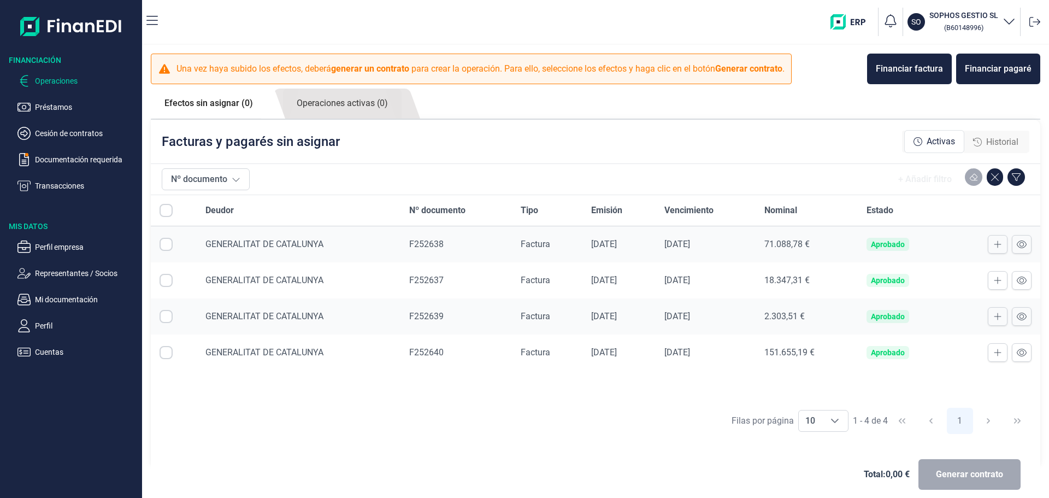
checkbox input "true"
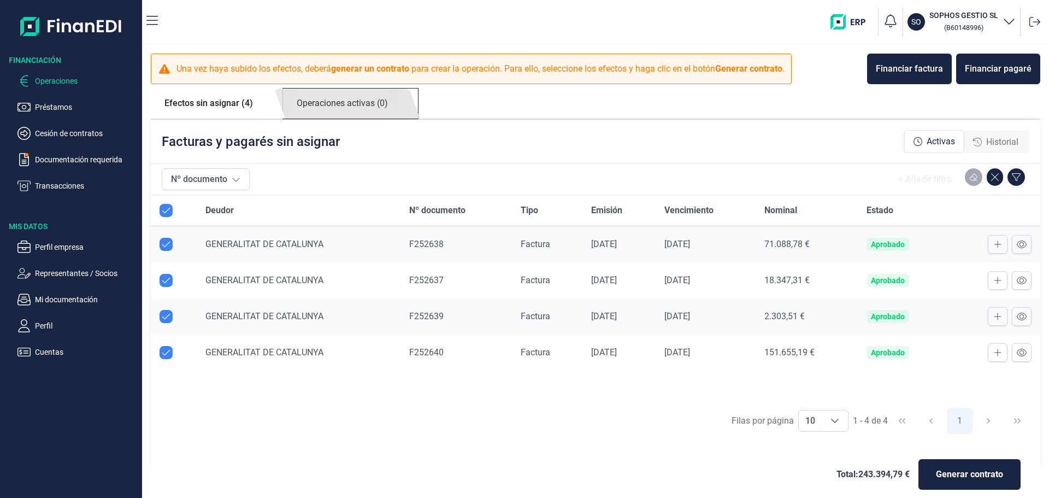
click at [367, 103] on link "Operaciones activas (0)" at bounding box center [342, 104] width 119 height 30
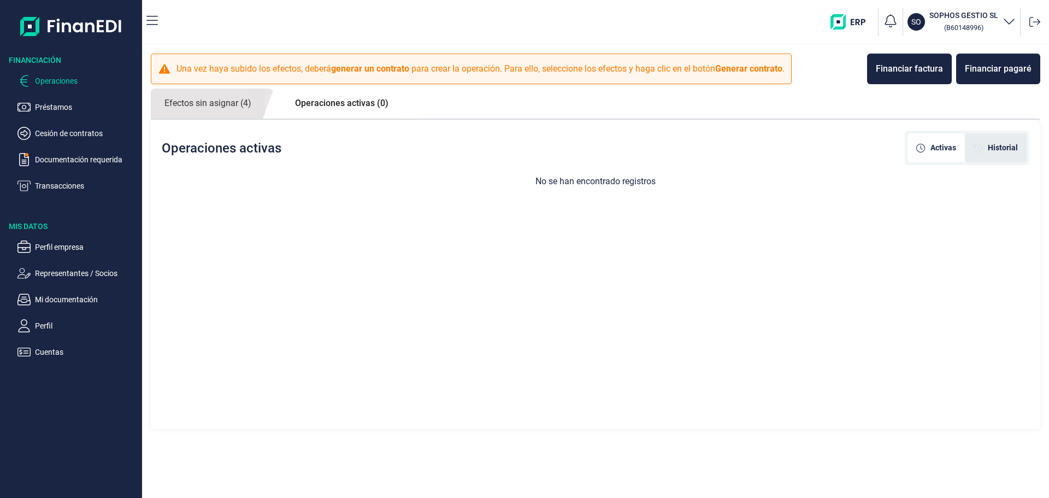
click at [1006, 147] on span "Historial" at bounding box center [1003, 147] width 30 height 11
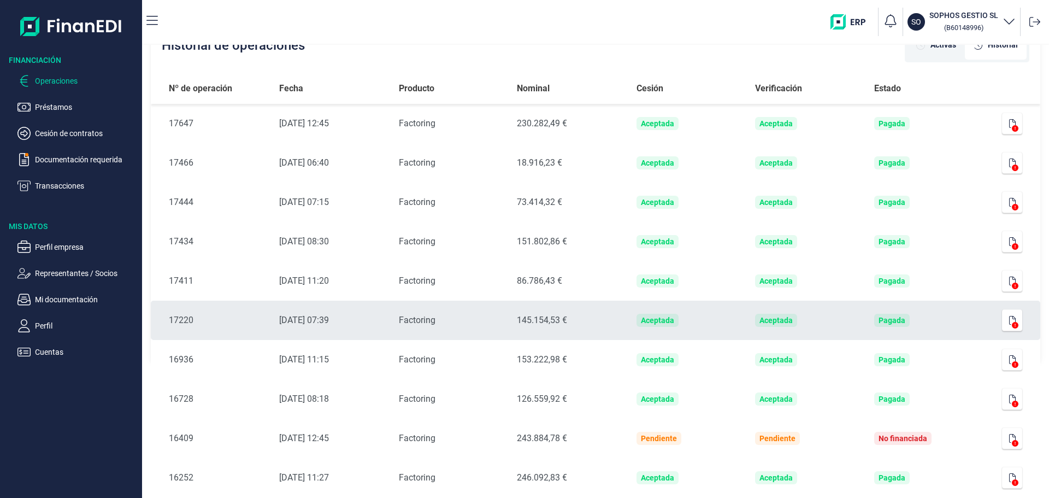
scroll to position [109, 0]
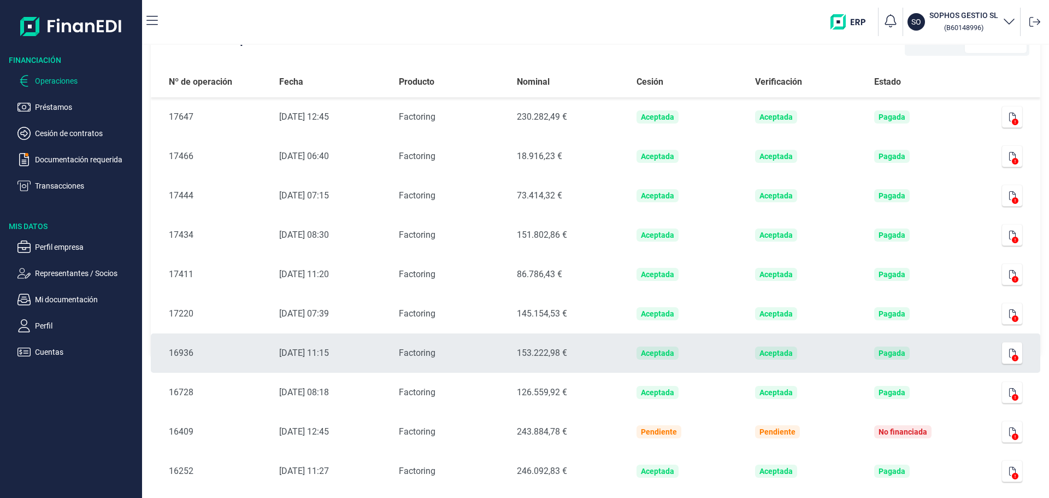
click at [555, 354] on div "153.222,98 €" at bounding box center [568, 353] width 102 height 13
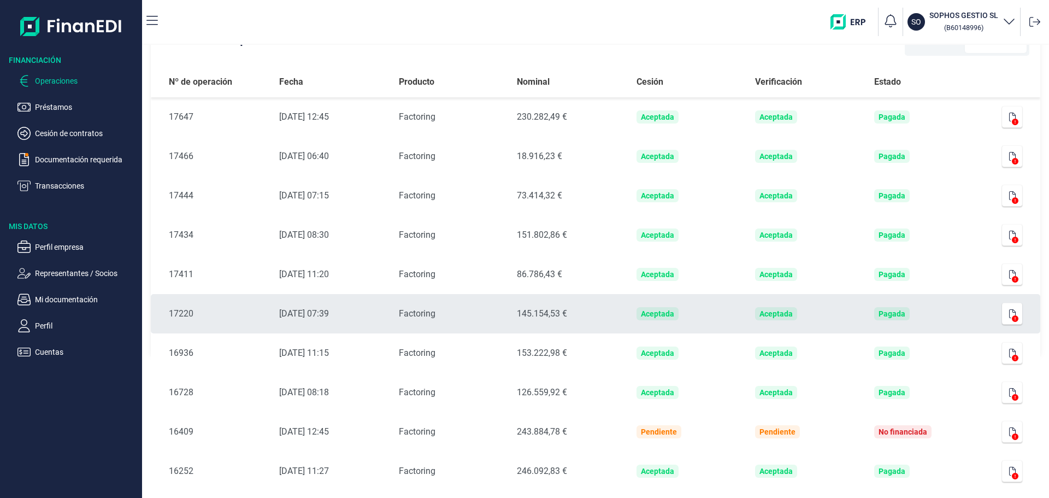
click at [554, 310] on div "145.154,53 €" at bounding box center [568, 313] width 102 height 13
click at [550, 314] on div "145.154,53 €" at bounding box center [568, 313] width 102 height 13
click at [1012, 310] on button "button" at bounding box center [1012, 314] width 21 height 22
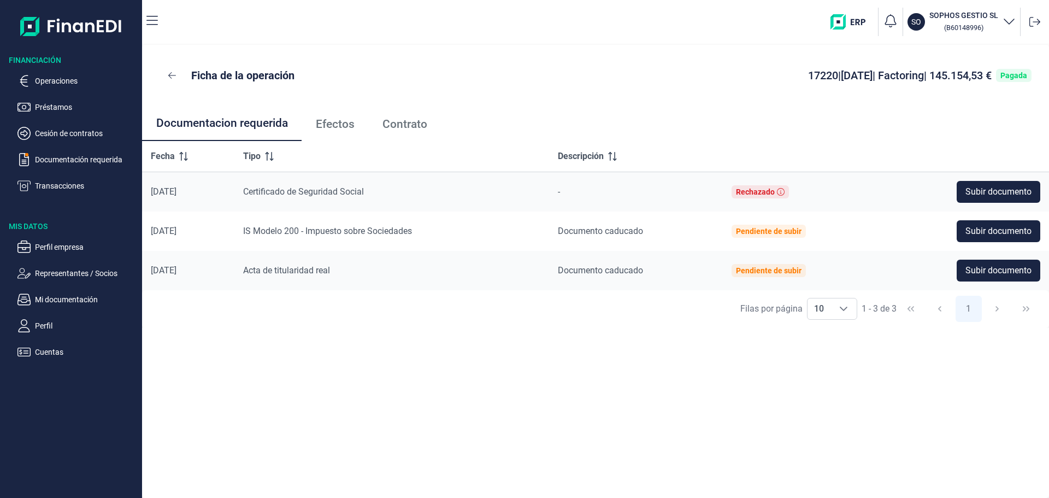
click at [419, 122] on span "Contrato" at bounding box center [405, 124] width 45 height 11
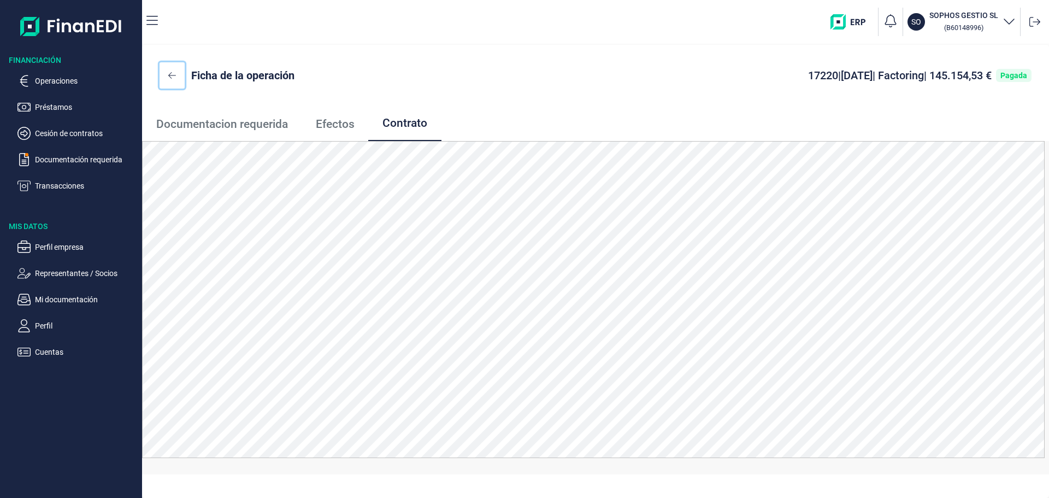
click at [173, 79] on icon at bounding box center [172, 75] width 8 height 9
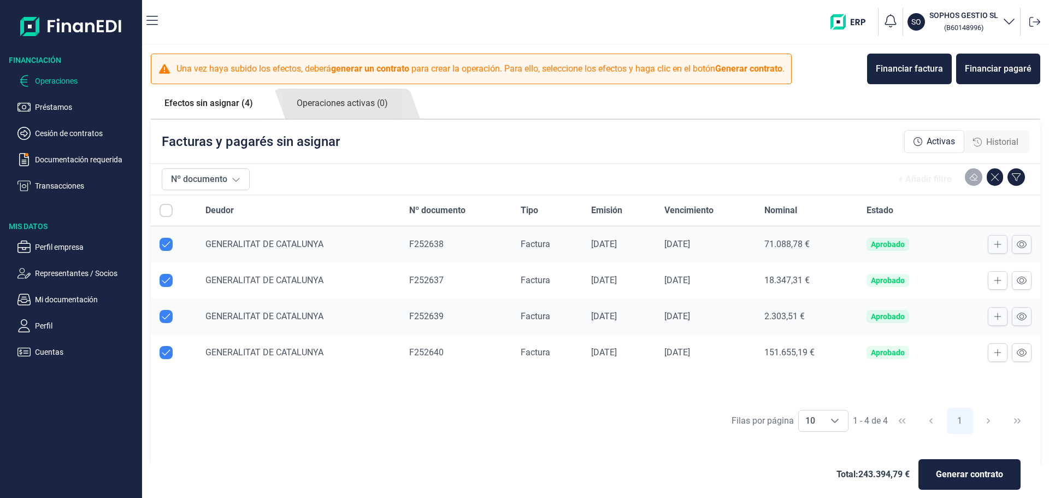
checkbox input "true"
click at [359, 107] on link "Operaciones activas (0)" at bounding box center [342, 104] width 119 height 30
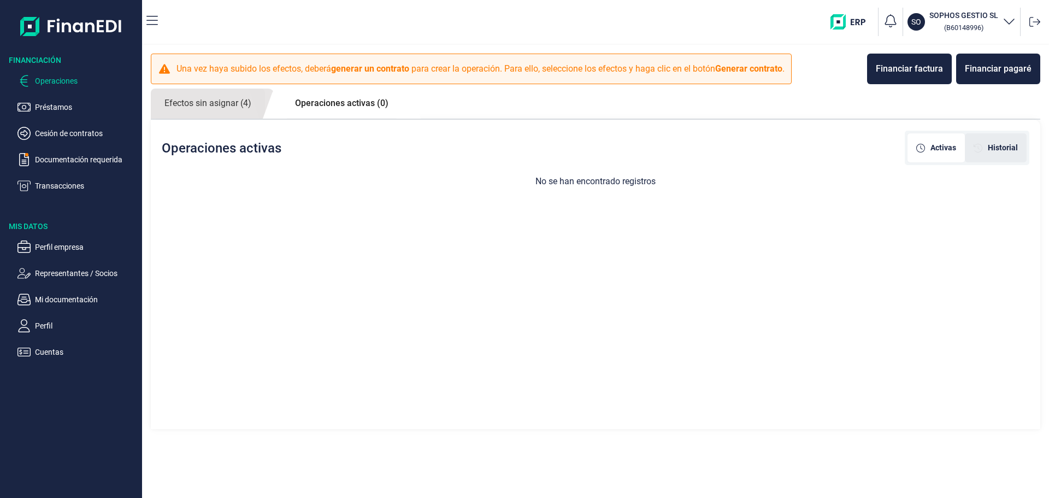
click at [1015, 147] on span "Historial" at bounding box center [1003, 147] width 30 height 11
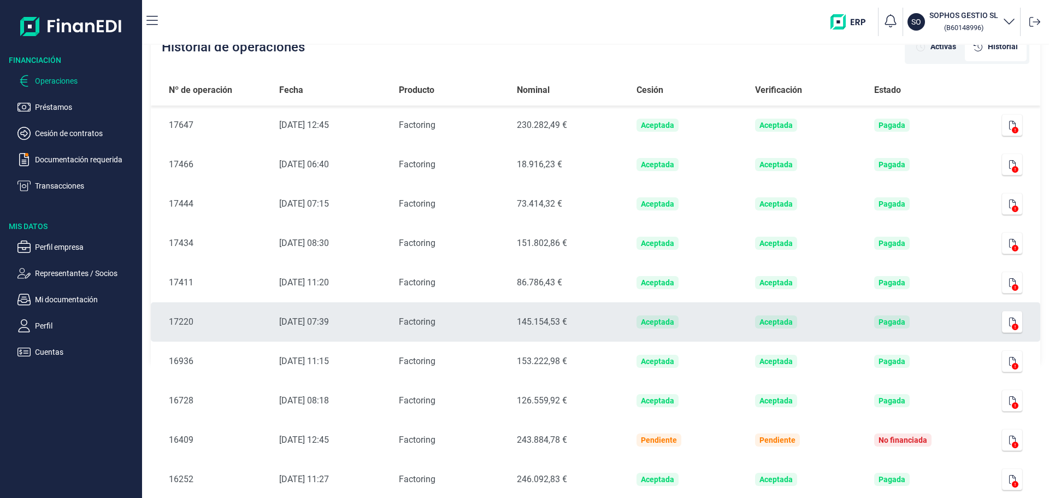
scroll to position [109, 0]
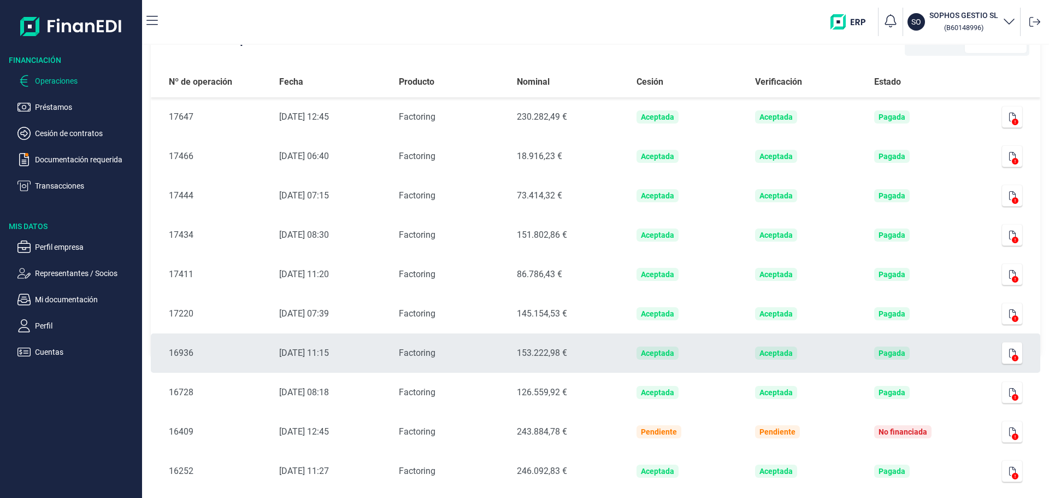
click at [545, 358] on div "153.222,98 €" at bounding box center [568, 353] width 102 height 13
click at [543, 351] on div "153.222,98 €" at bounding box center [568, 353] width 102 height 13
click at [1011, 358] on span at bounding box center [1015, 358] width 9 height 7
click at [1010, 351] on icon "button" at bounding box center [1013, 353] width 7 height 9
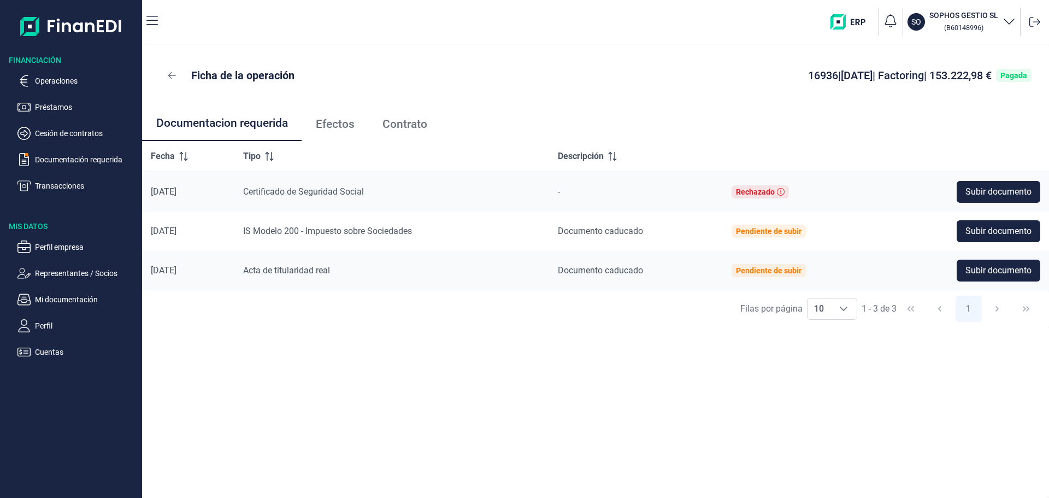
click at [403, 126] on span "Contrato" at bounding box center [405, 124] width 45 height 11
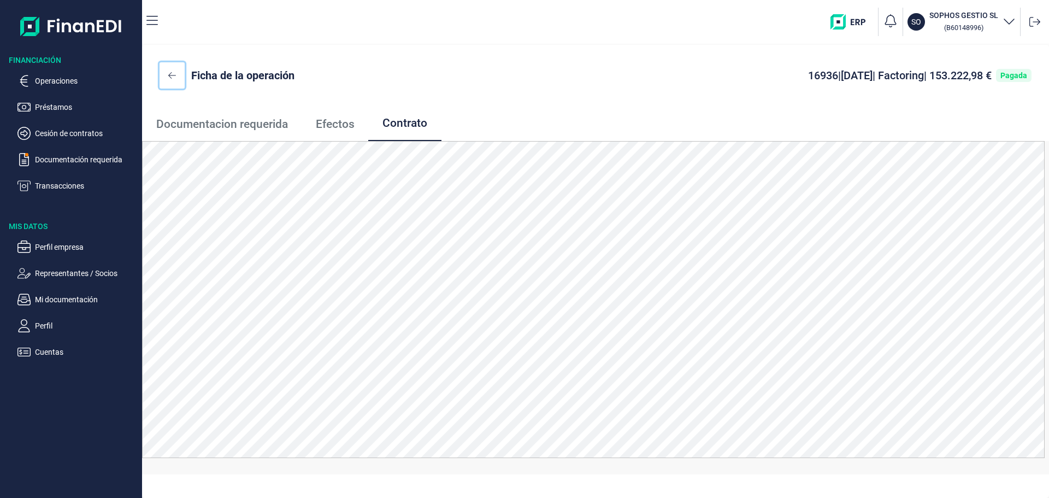
click at [169, 74] on icon at bounding box center [172, 75] width 8 height 9
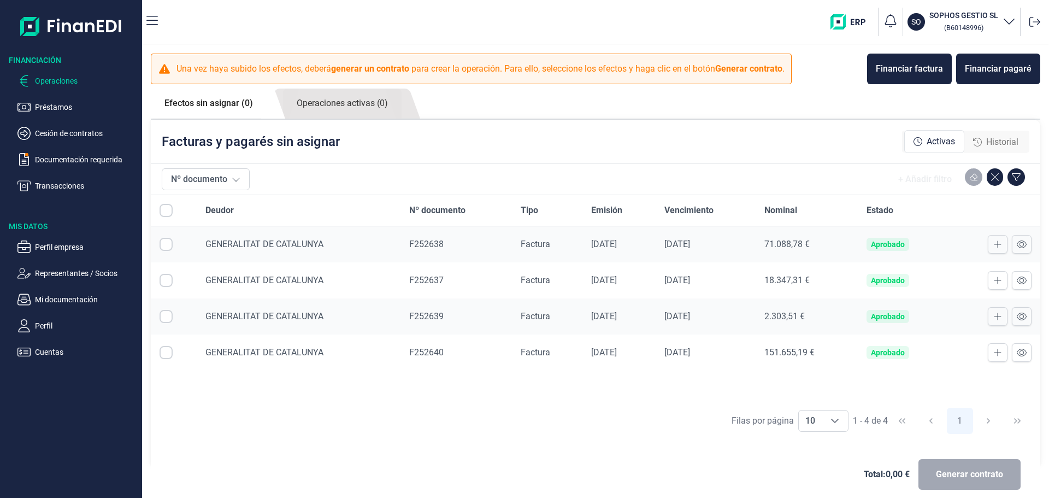
checkbox input "true"
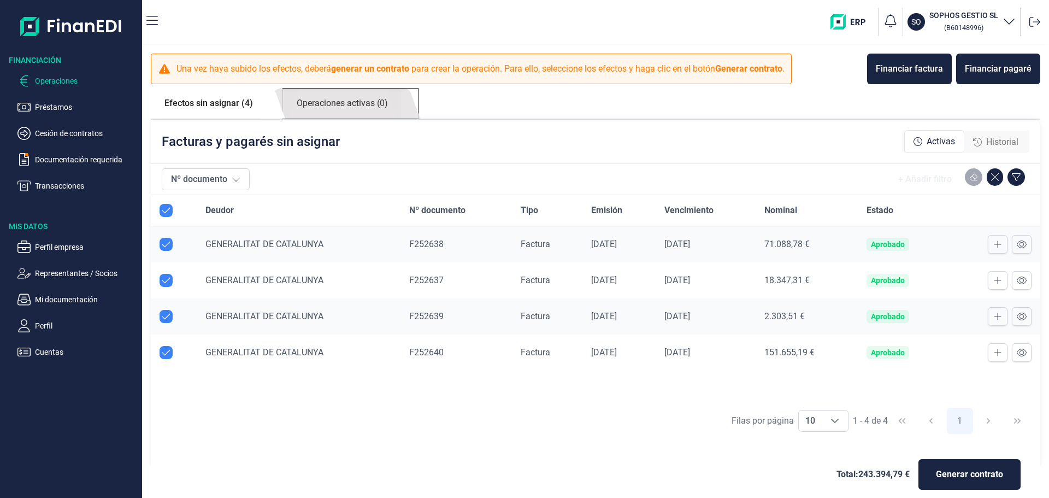
click at [343, 105] on link "Operaciones activas (0)" at bounding box center [342, 104] width 119 height 30
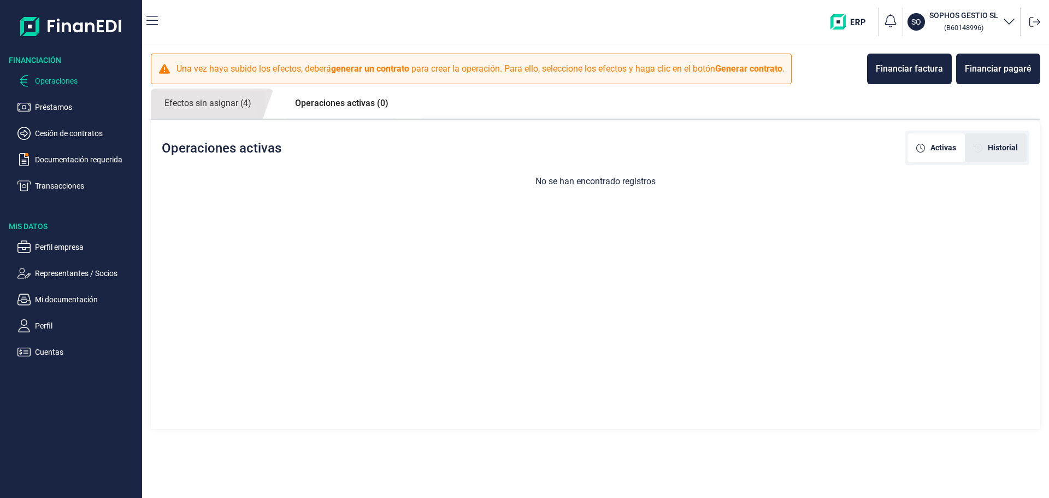
click at [1007, 149] on span "Historial" at bounding box center [1003, 147] width 30 height 11
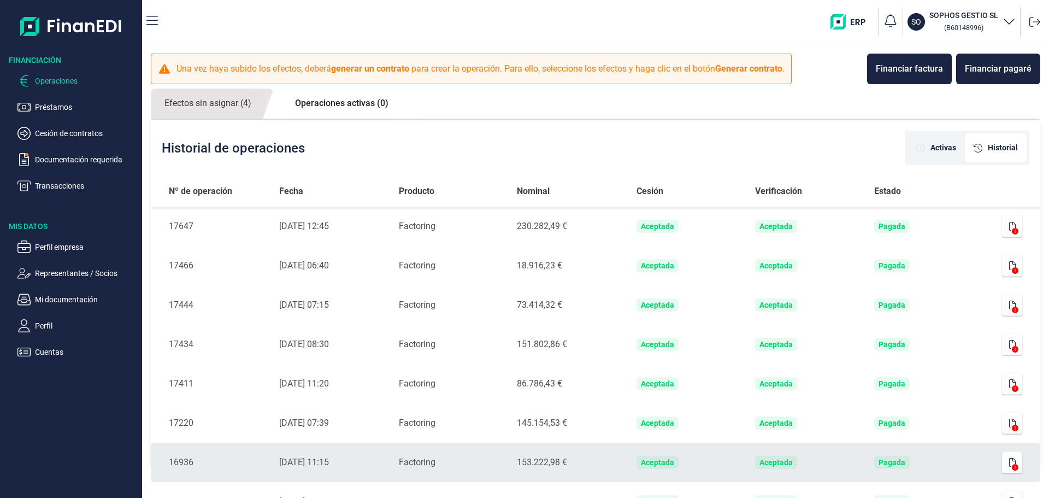
click at [460, 464] on div "Factoring" at bounding box center [449, 462] width 101 height 13
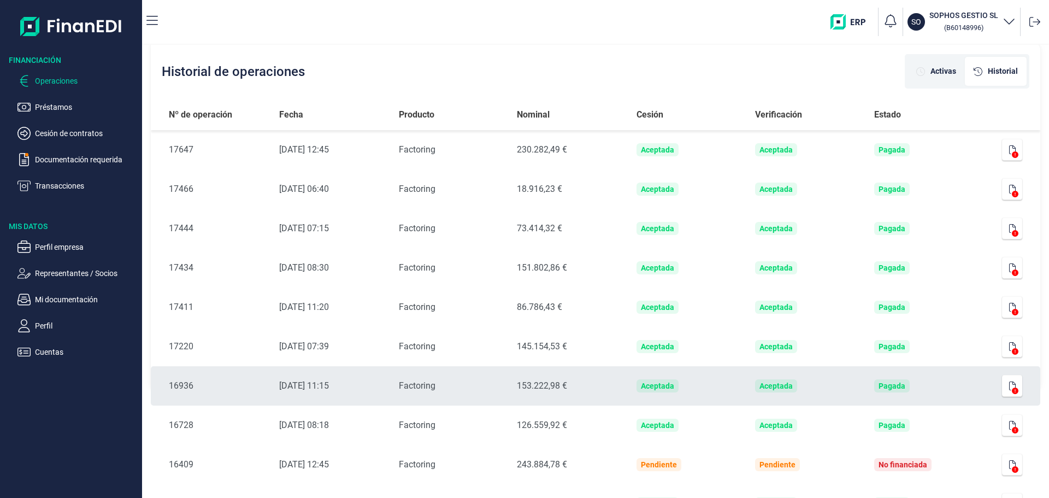
scroll to position [109, 0]
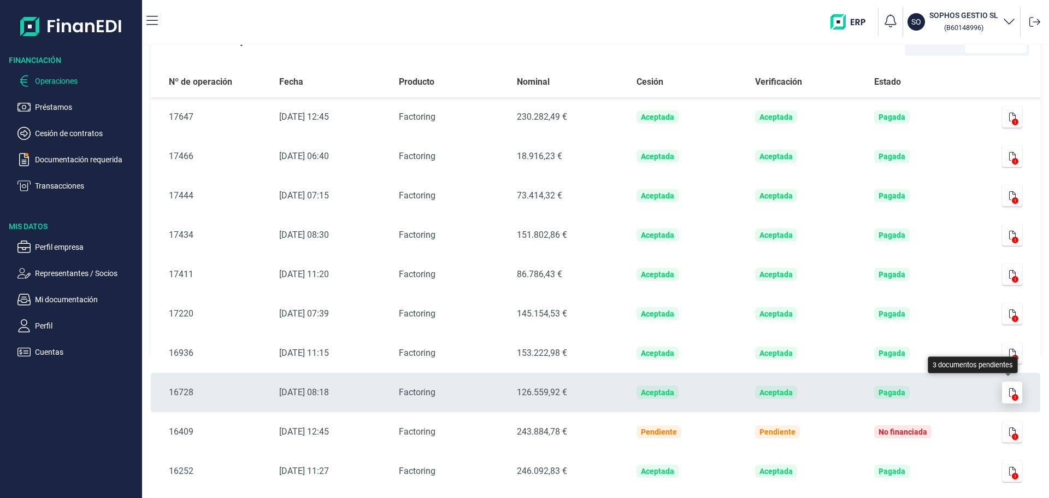
click at [1010, 391] on icon "button" at bounding box center [1013, 392] width 7 height 9
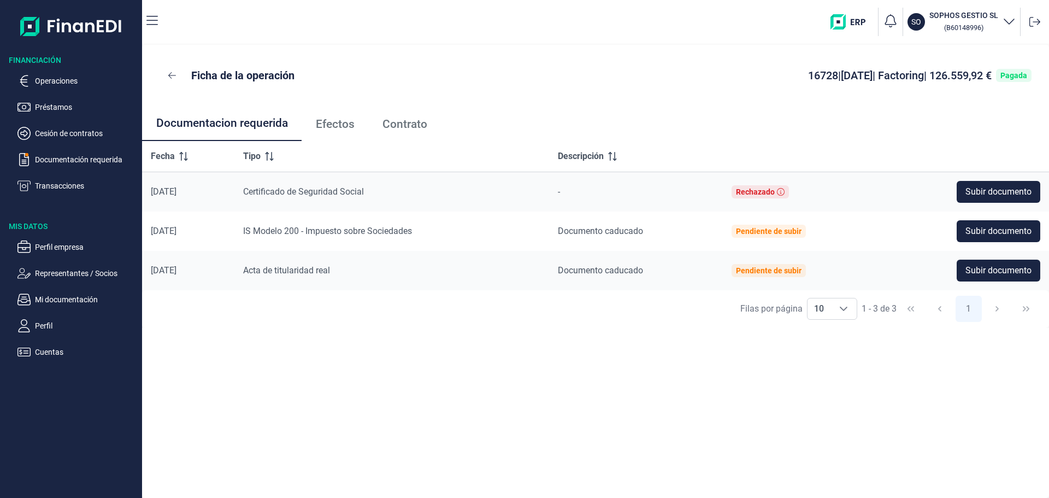
click at [412, 122] on span "Contrato" at bounding box center [405, 124] width 45 height 11
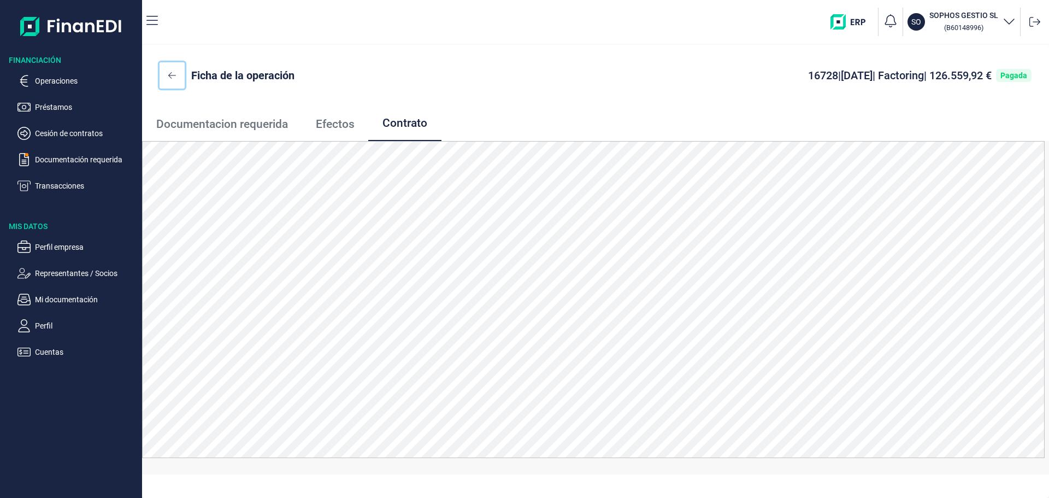
click at [171, 75] on icon at bounding box center [172, 75] width 8 height 7
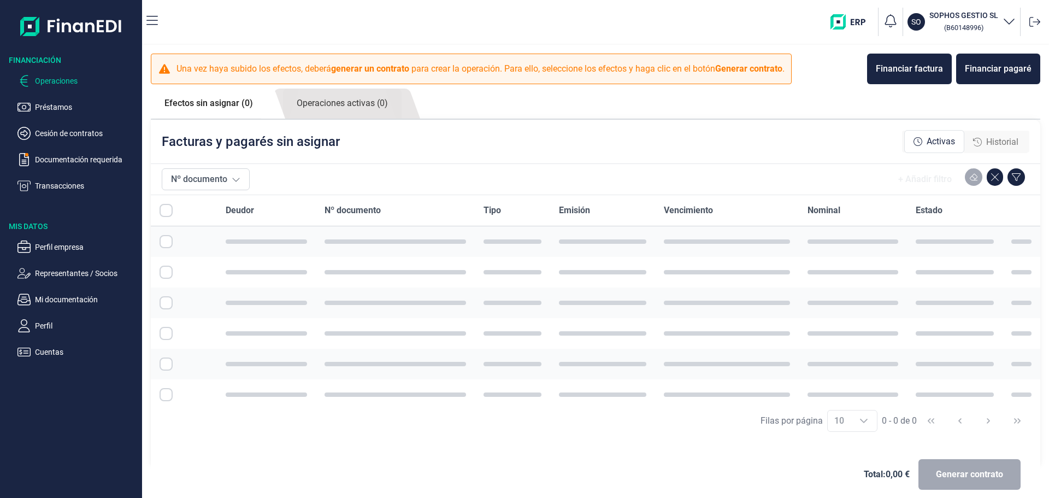
checkbox input "true"
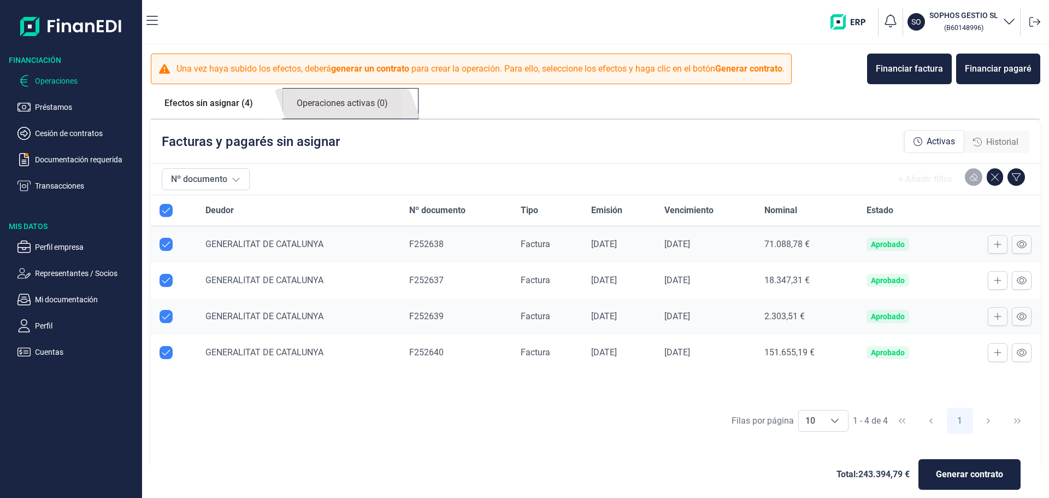
click at [331, 98] on link "Operaciones activas (0)" at bounding box center [342, 104] width 119 height 30
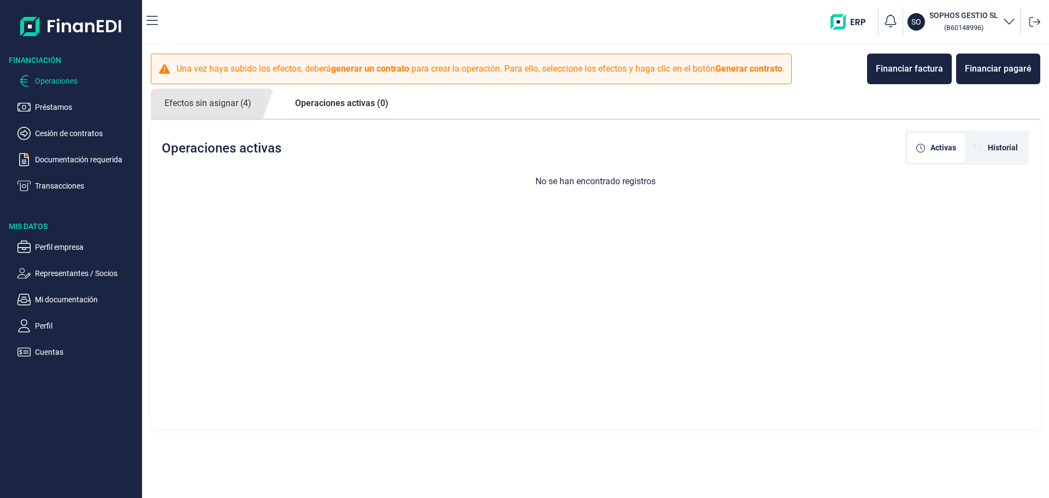
click at [353, 101] on link "Operaciones activas (0)" at bounding box center [341, 104] width 121 height 30
click at [982, 148] on icon "[object Object]" at bounding box center [978, 148] width 9 height 9
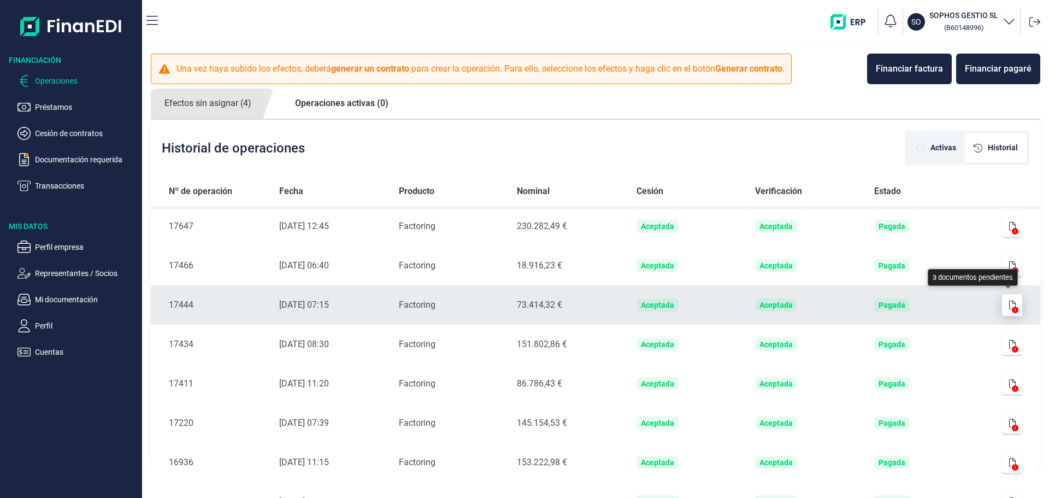
click at [1010, 306] on icon "button" at bounding box center [1013, 305] width 7 height 9
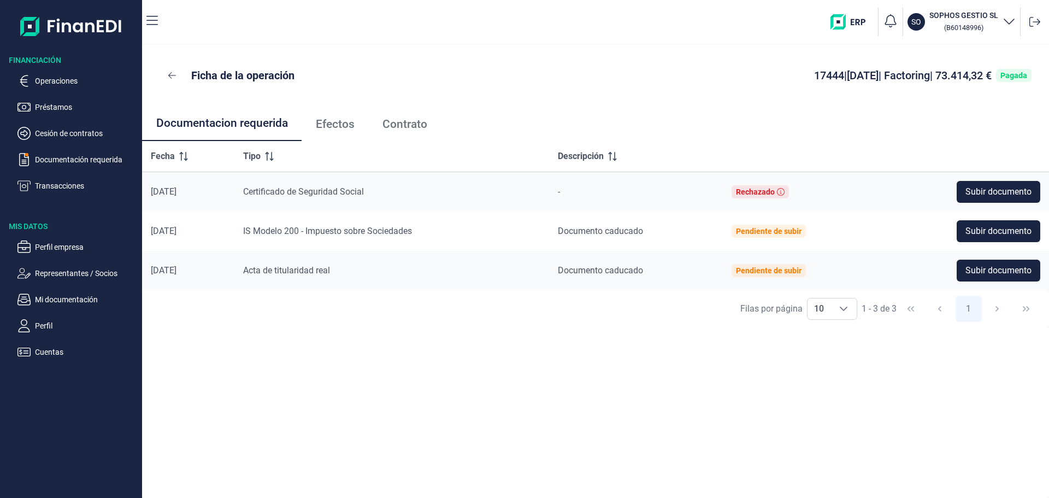
click at [397, 125] on span "Contrato" at bounding box center [405, 124] width 45 height 11
